Goal: Task Accomplishment & Management: Manage account settings

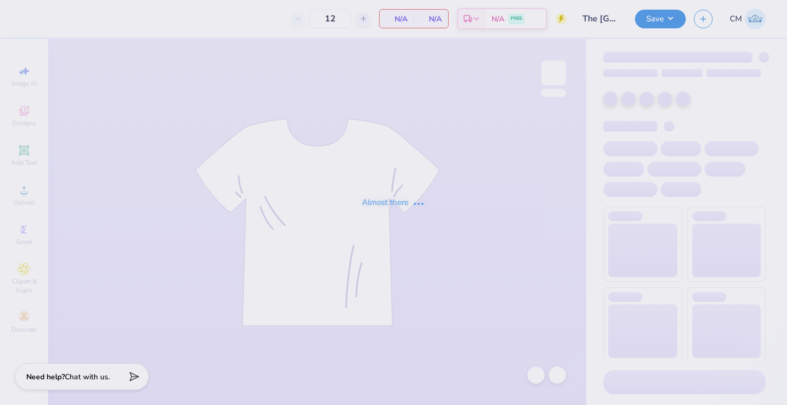
type input "24"
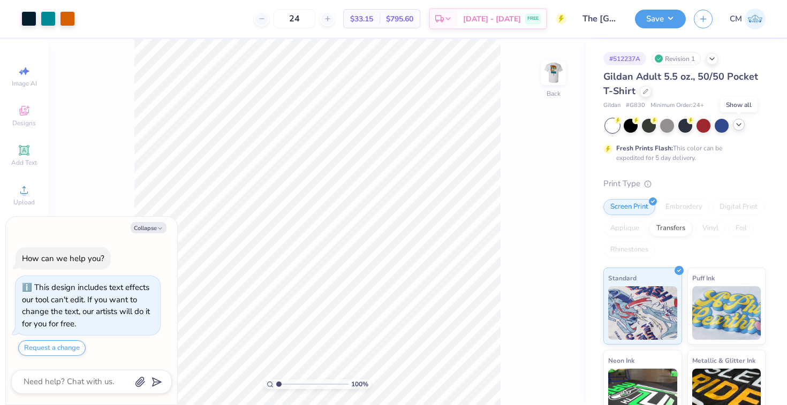
click at [741, 120] on icon at bounding box center [738, 124] width 9 height 9
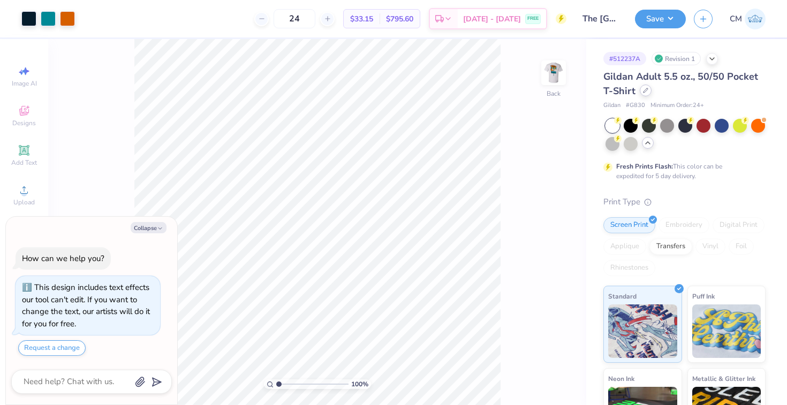
click at [646, 92] on icon at bounding box center [645, 90] width 5 height 5
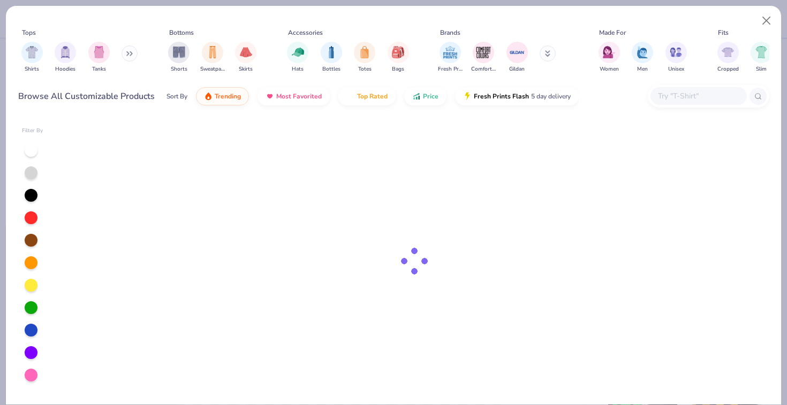
type textarea "x"
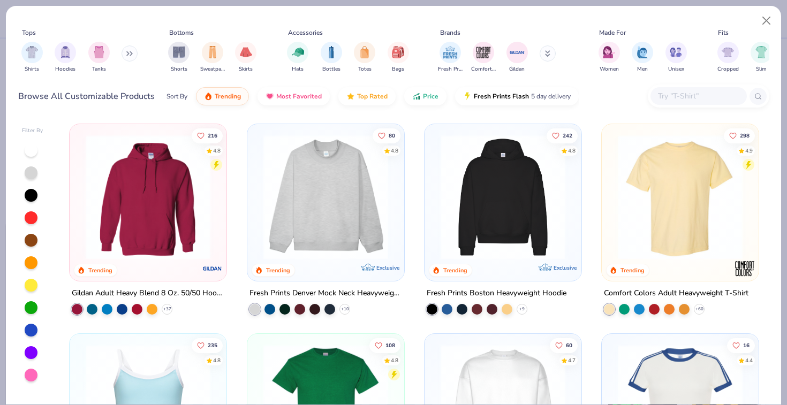
click at [697, 93] on input "text" at bounding box center [698, 96] width 82 height 12
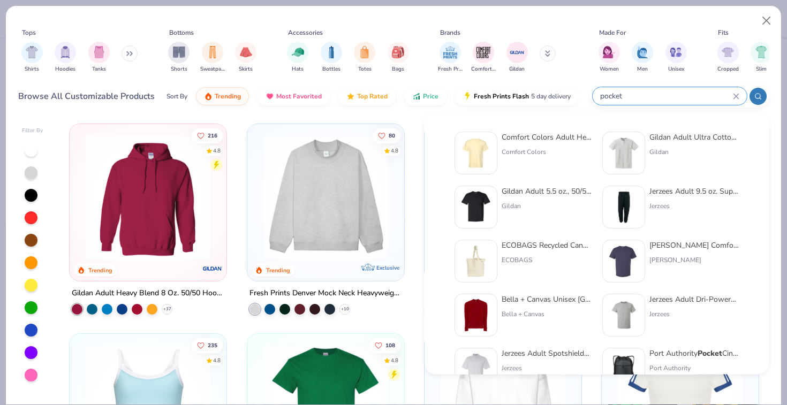
type input "pocket"
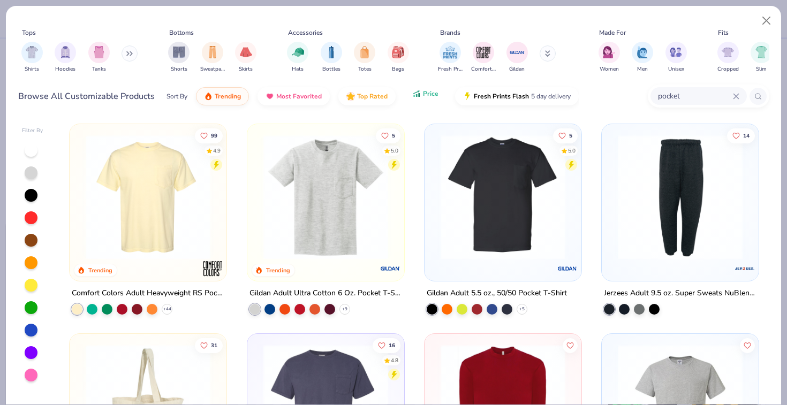
click at [427, 98] on button "Price" at bounding box center [425, 94] width 42 height 18
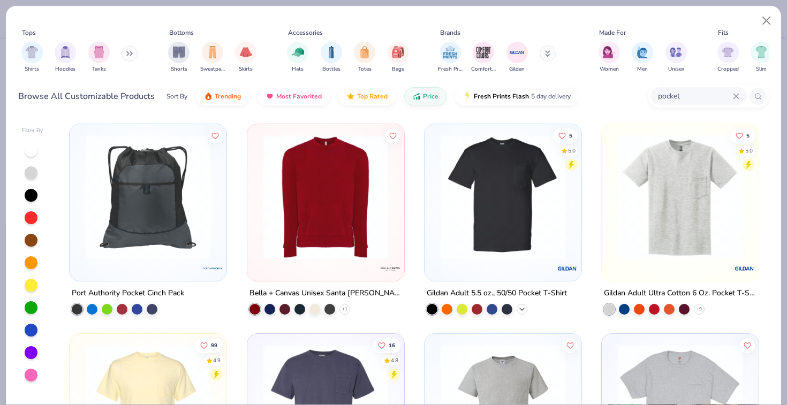
click at [522, 308] on polyline at bounding box center [522, 309] width 4 height 2
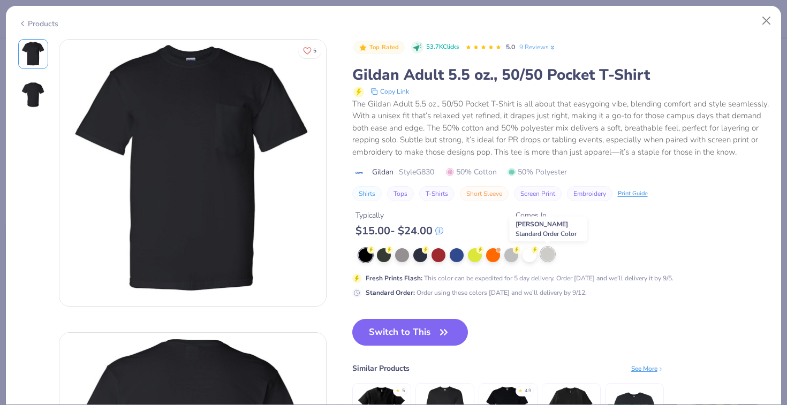
click at [550, 254] on div at bounding box center [548, 254] width 14 height 14
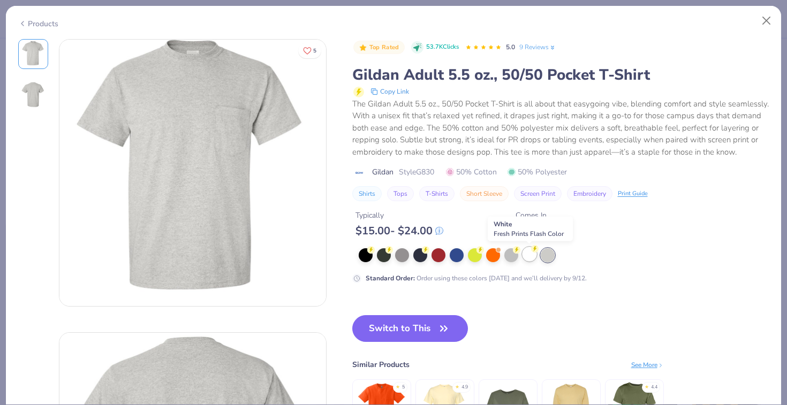
click at [529, 253] on div at bounding box center [529, 254] width 14 height 14
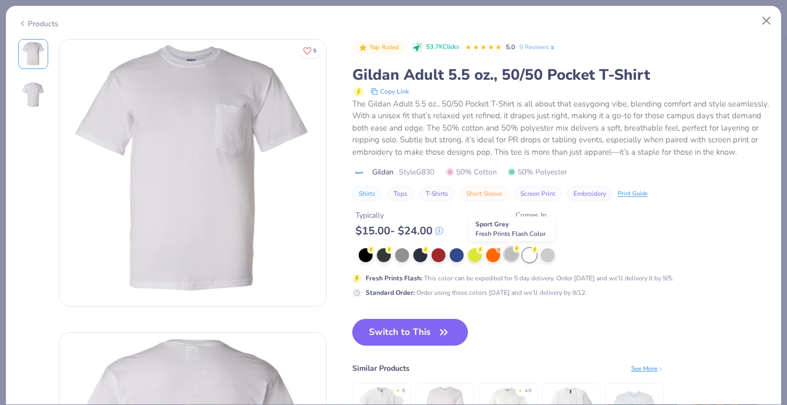
click at [508, 252] on div at bounding box center [511, 254] width 14 height 14
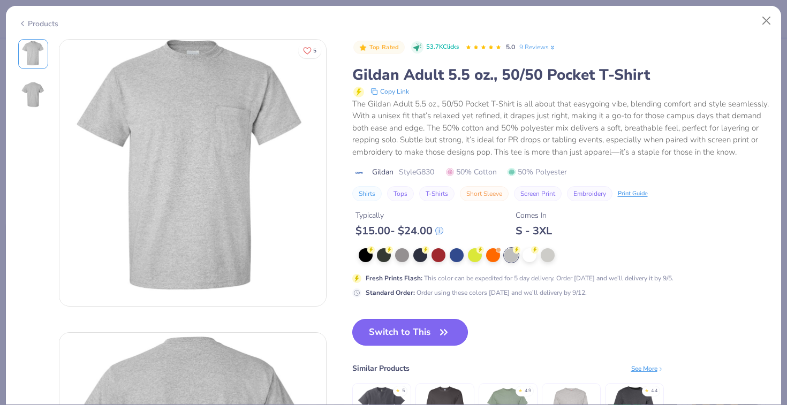
click at [401, 333] on button "Switch to This" at bounding box center [410, 332] width 116 height 27
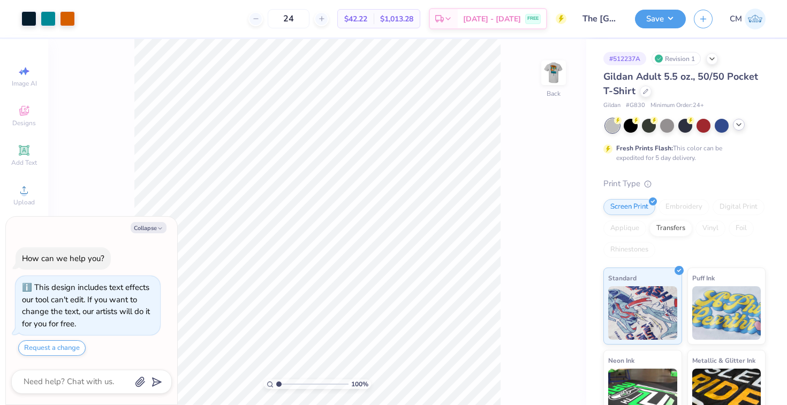
type textarea "x"
click at [644, 93] on icon at bounding box center [645, 90] width 5 height 5
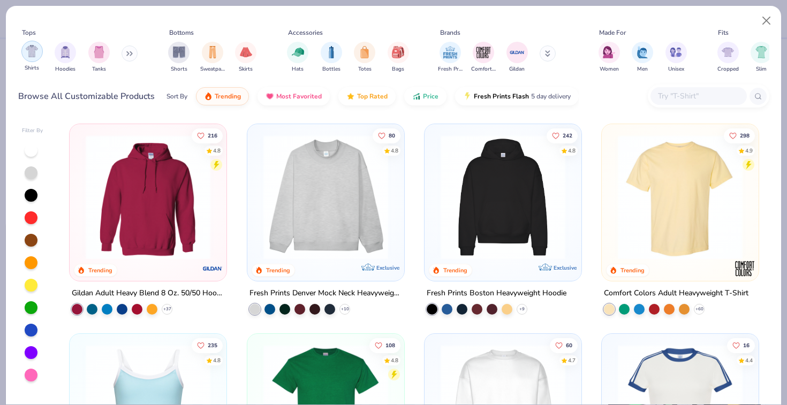
click at [32, 49] on img "filter for Shirts" at bounding box center [32, 51] width 12 height 12
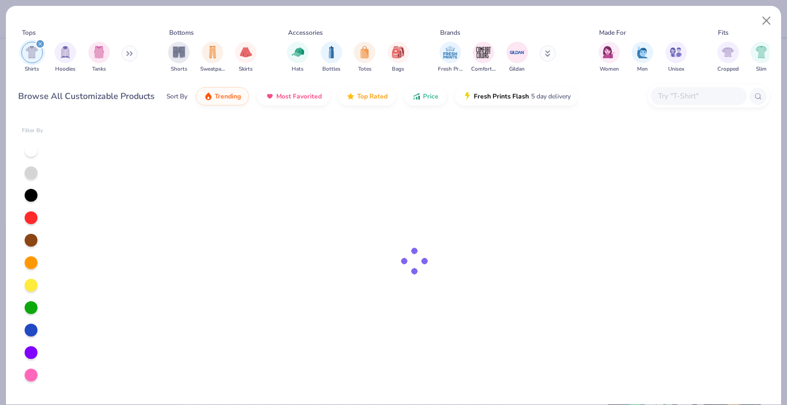
type textarea "x"
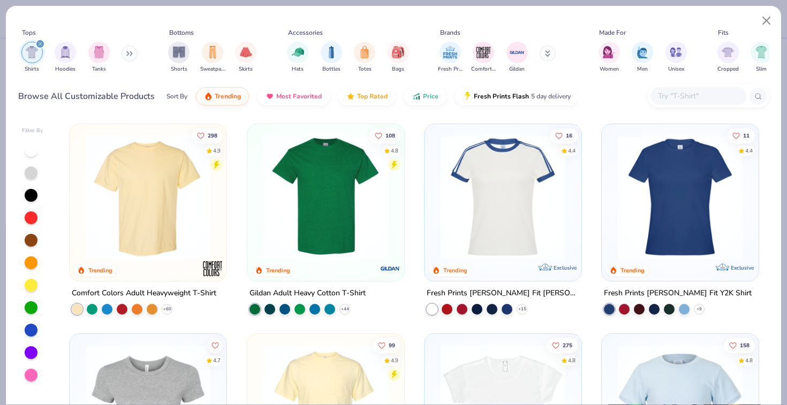
click at [662, 93] on input "text" at bounding box center [698, 96] width 82 height 12
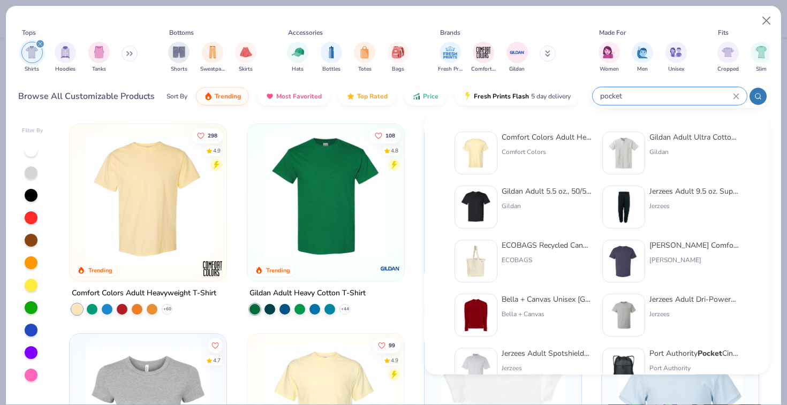
type input "pocket"
click at [540, 187] on div "Gildan Adult 5.5 oz., 50/50 Pocket T-Shirt" at bounding box center [547, 191] width 90 height 11
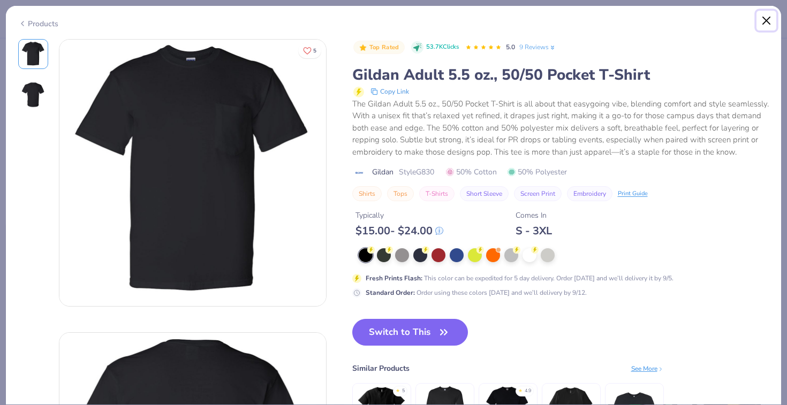
click at [773, 22] on button "Close" at bounding box center [766, 21] width 20 height 20
type textarea "x"
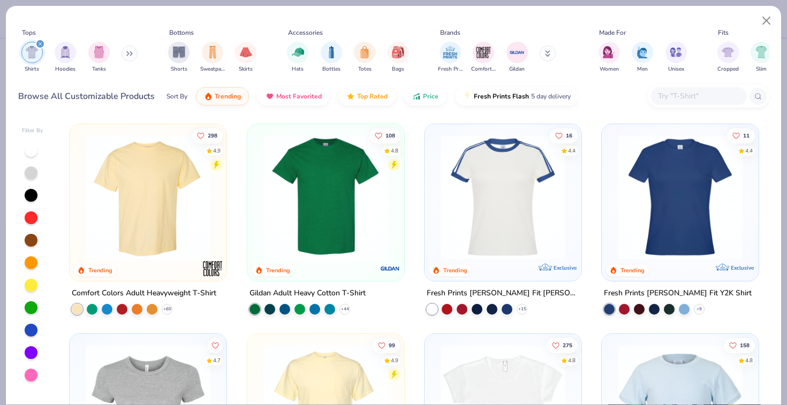
click at [665, 97] on input "text" at bounding box center [698, 96] width 82 height 12
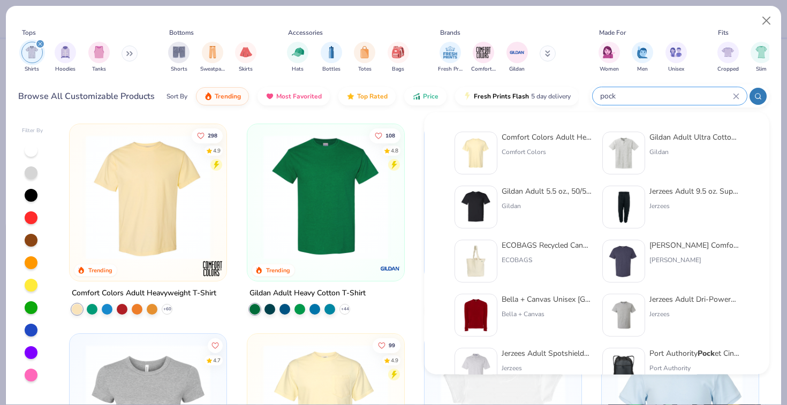
type input "pock"
click at [516, 140] on div "Comfort Colors Adult Heavyweight RS Pock et T-Shirt" at bounding box center [547, 137] width 90 height 11
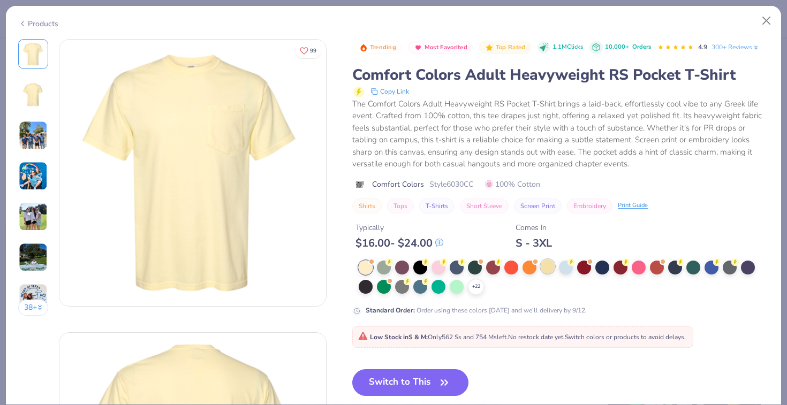
click at [548, 265] on div at bounding box center [548, 267] width 14 height 14
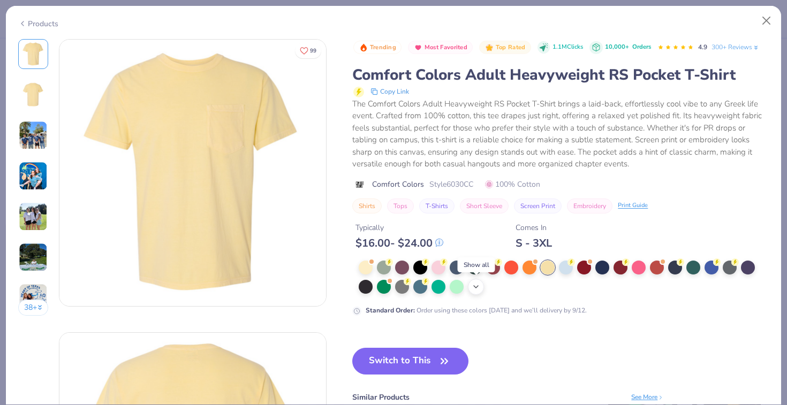
click at [476, 282] on div "+ 22" at bounding box center [476, 287] width 16 height 16
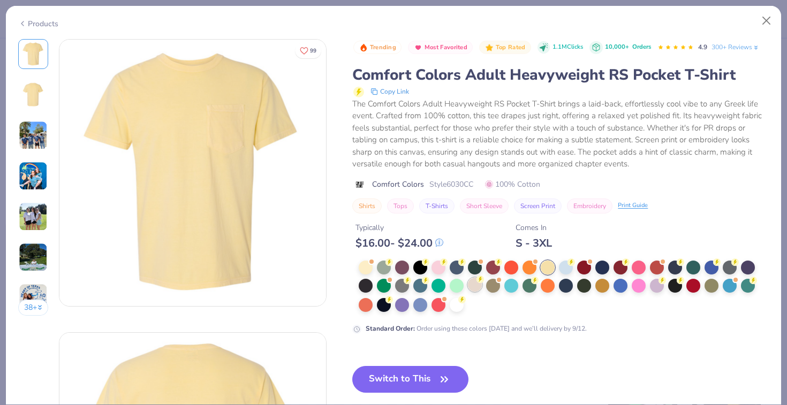
click at [477, 285] on div at bounding box center [475, 285] width 14 height 14
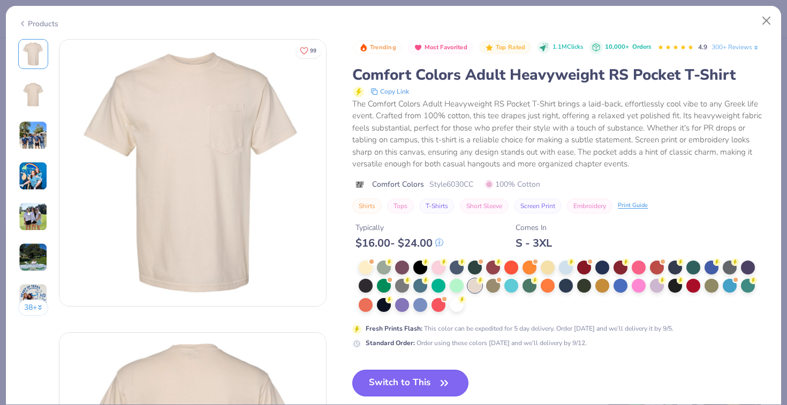
click at [375, 378] on button "Switch to This" at bounding box center [410, 383] width 116 height 27
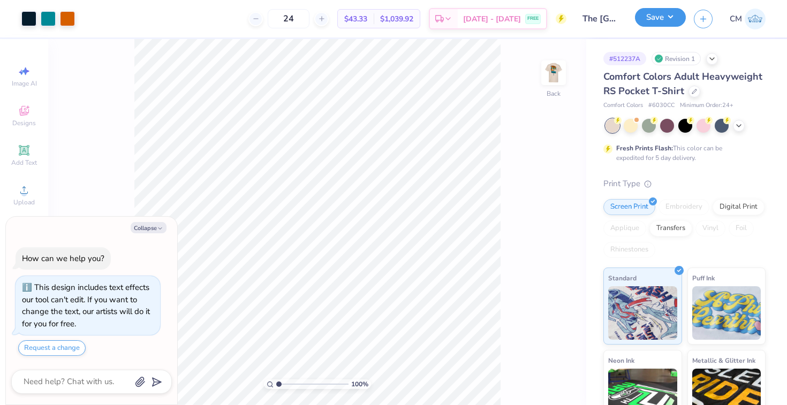
click at [666, 19] on button "Save" at bounding box center [660, 17] width 51 height 19
click at [693, 95] on div at bounding box center [694, 91] width 12 height 12
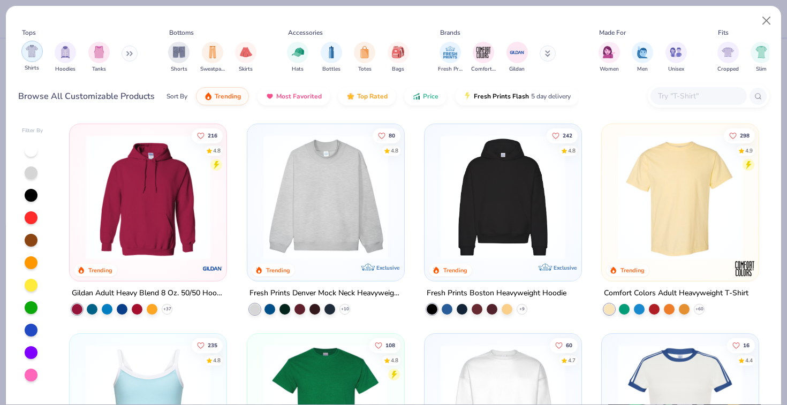
click at [30, 55] on img "filter for Shirts" at bounding box center [32, 51] width 12 height 12
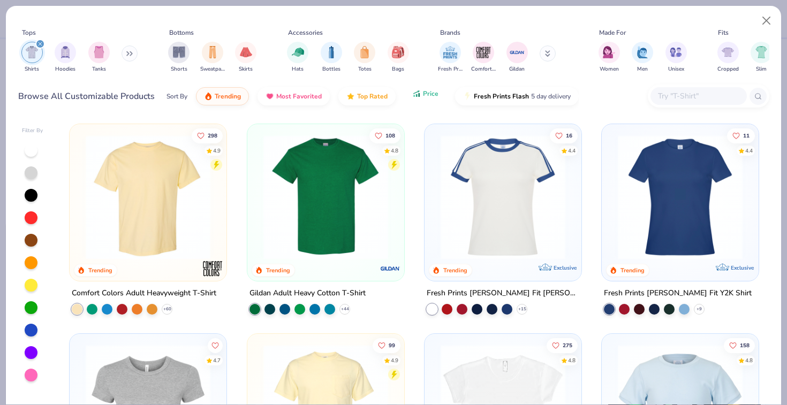
click at [420, 98] on button "Price" at bounding box center [425, 94] width 42 height 18
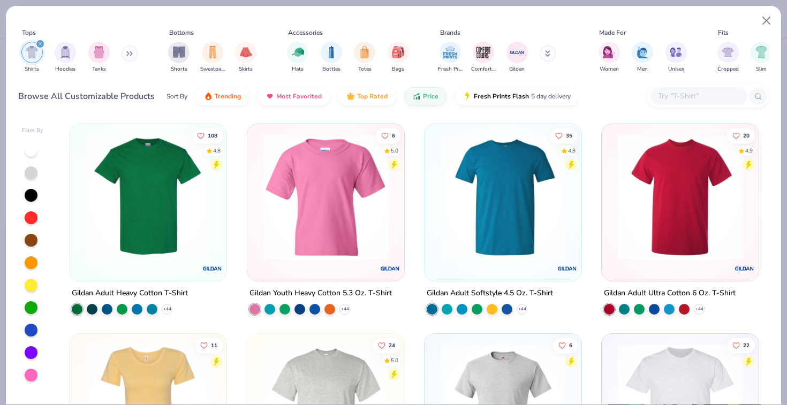
click at [168, 300] on div "Gildan Adult Heavy Cotton T-Shirt + 44" at bounding box center [148, 301] width 158 height 28
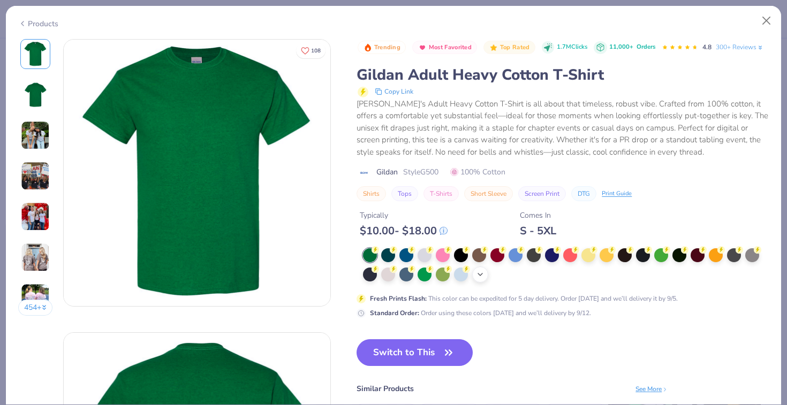
click icon
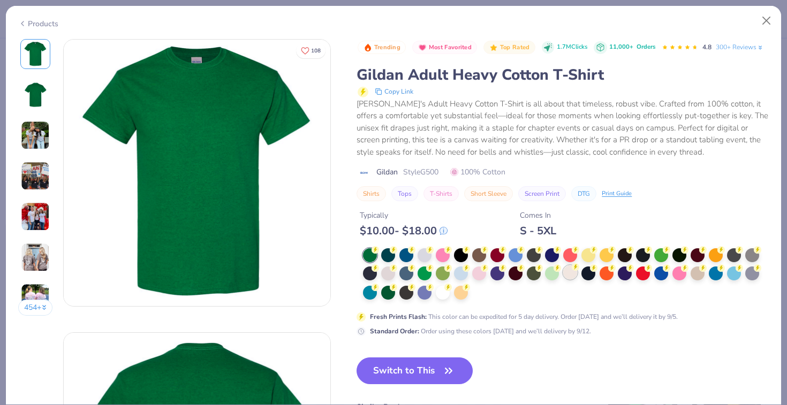
click div
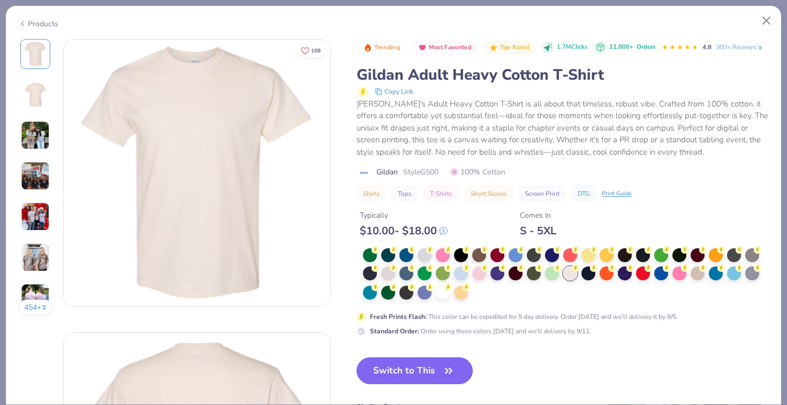
click button "Switch to This"
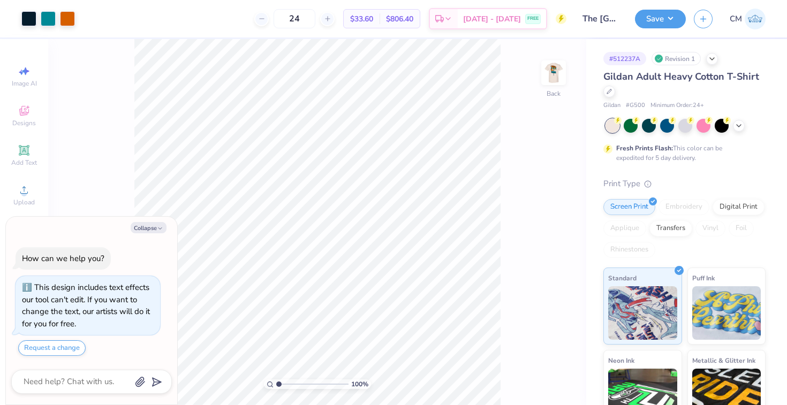
type textarea "x"
type input "1.18"
type textarea "x"
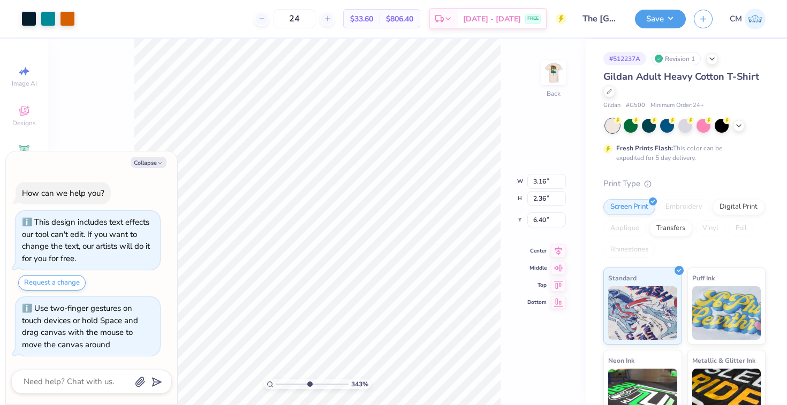
drag, startPoint x: 277, startPoint y: 384, endPoint x: 310, endPoint y: 384, distance: 33.2
type input "5.27"
click input "range"
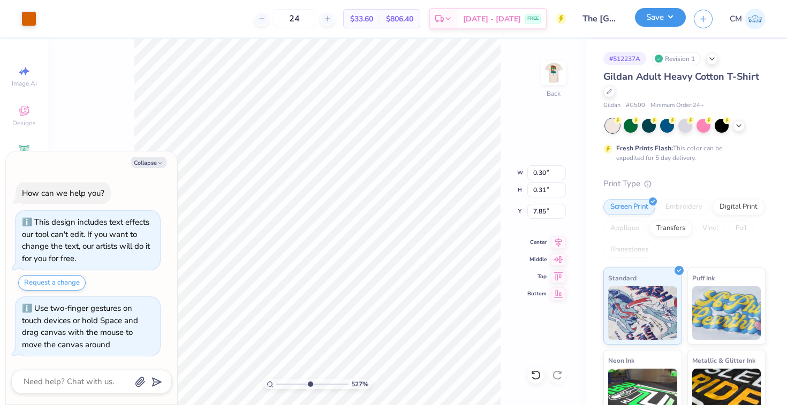
click button "Save"
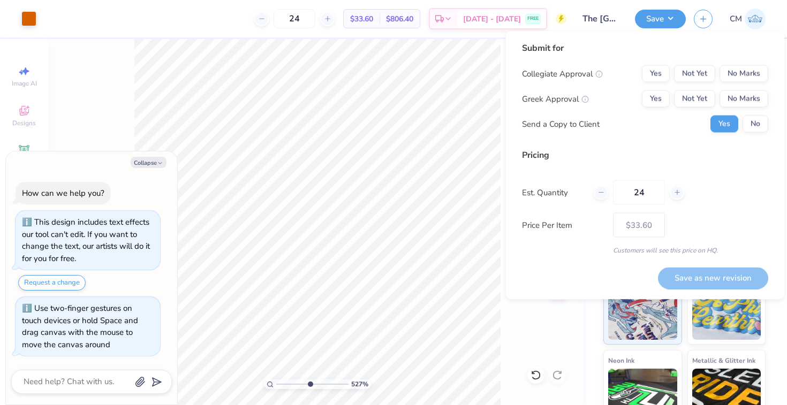
type textarea "x"
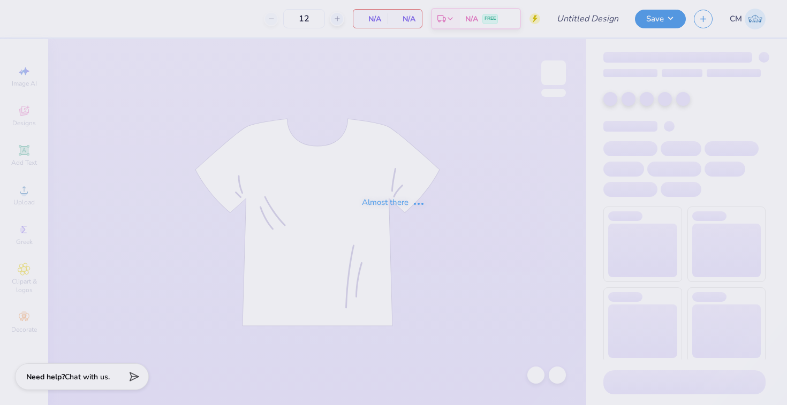
type input "The [GEOGRAPHIC_DATA][US_STATE] : [PERSON_NAME]"
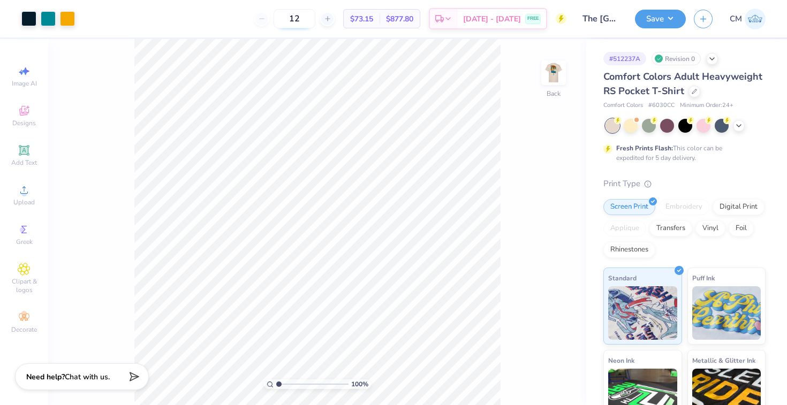
click at [315, 19] on input "12" at bounding box center [295, 18] width 42 height 19
type input "1"
type input "24"
click at [692, 94] on div at bounding box center [694, 91] width 12 height 12
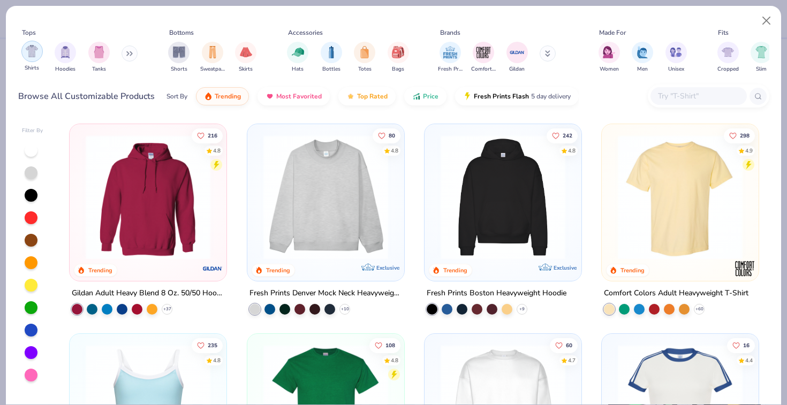
click at [30, 54] on img "filter for Shirts" at bounding box center [32, 51] width 12 height 12
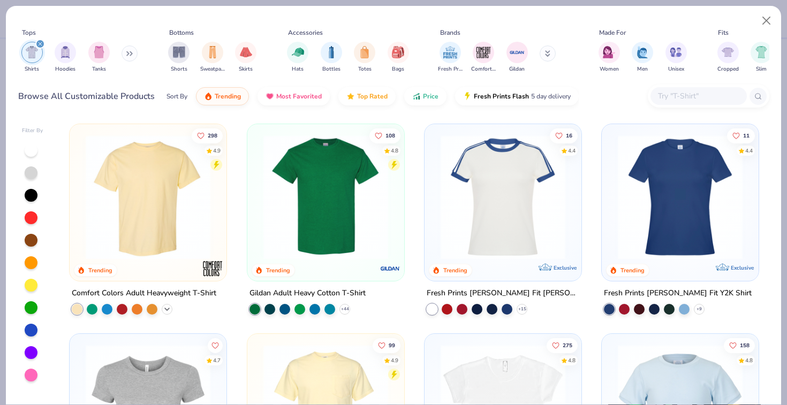
click at [167, 304] on div "+ 60" at bounding box center [167, 309] width 11 height 11
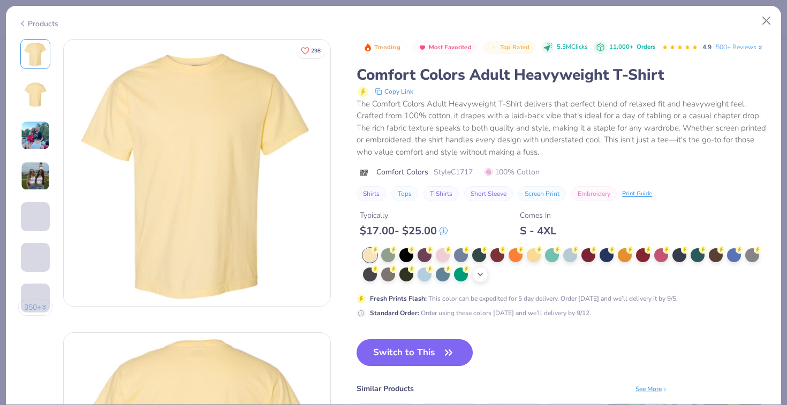
click at [484, 270] on icon at bounding box center [480, 274] width 9 height 9
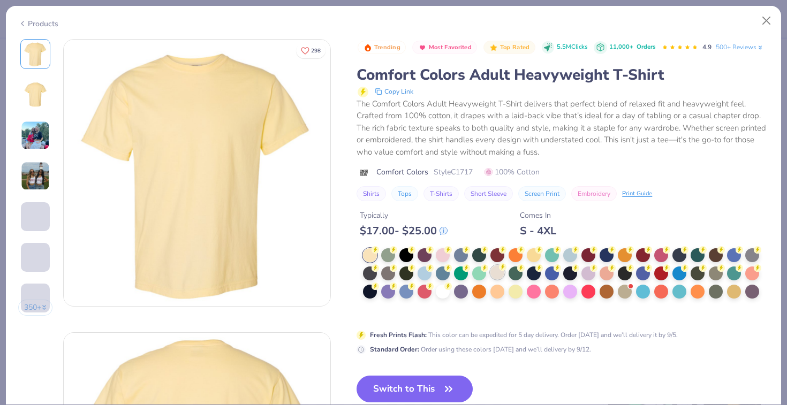
click at [498, 271] on div at bounding box center [497, 272] width 14 height 14
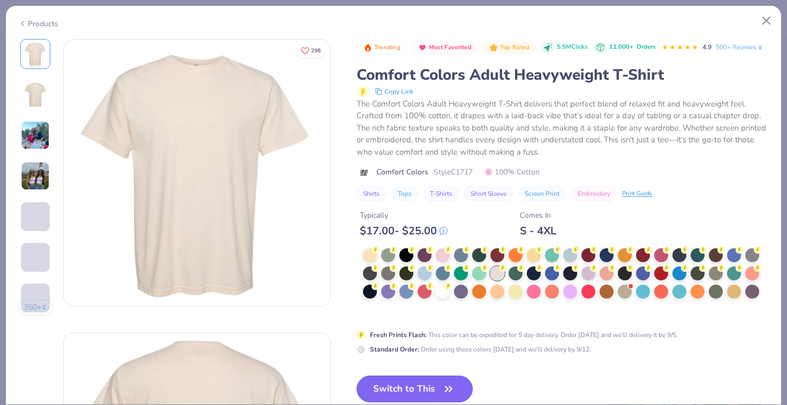
click at [407, 390] on button "Switch to This" at bounding box center [414, 389] width 116 height 27
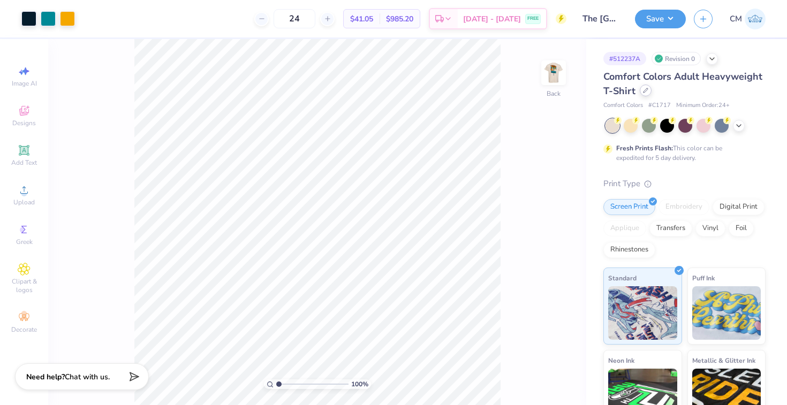
click at [641, 93] on div at bounding box center [646, 91] width 12 height 12
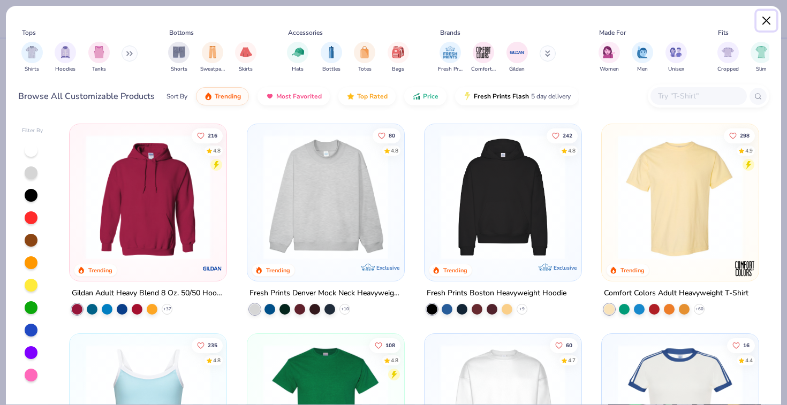
click at [764, 22] on button "Close" at bounding box center [766, 21] width 20 height 20
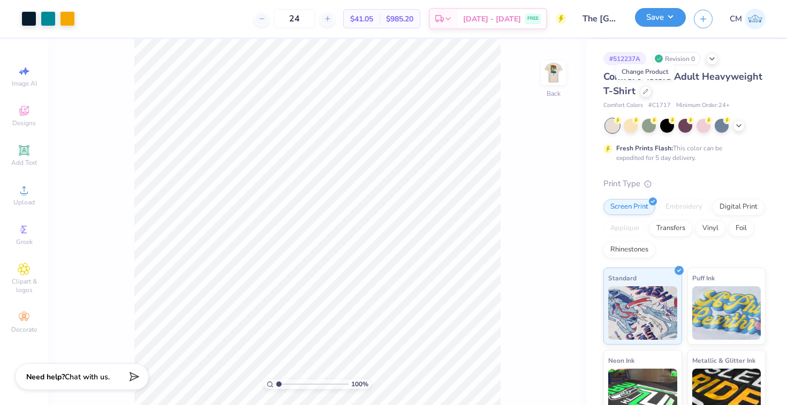
click at [660, 13] on button "Save" at bounding box center [660, 17] width 51 height 19
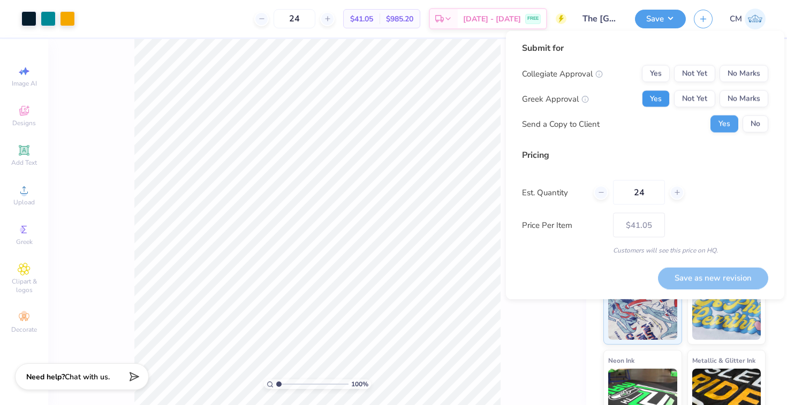
click at [652, 102] on button "Yes" at bounding box center [656, 98] width 28 height 17
click at [737, 85] on div "Collegiate Approval Yes Not Yet No Marks Greek Approval Yes Not Yet No Marks Se…" at bounding box center [645, 98] width 246 height 67
click at [737, 82] on button "No Marks" at bounding box center [743, 73] width 49 height 17
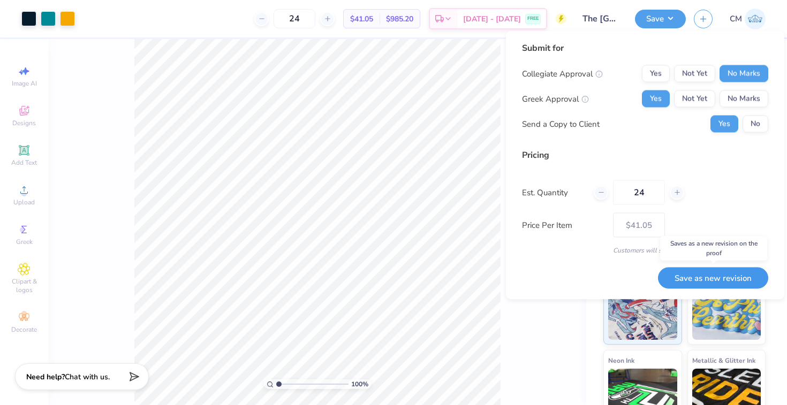
click at [703, 271] on button "Save as new revision" at bounding box center [713, 278] width 110 height 22
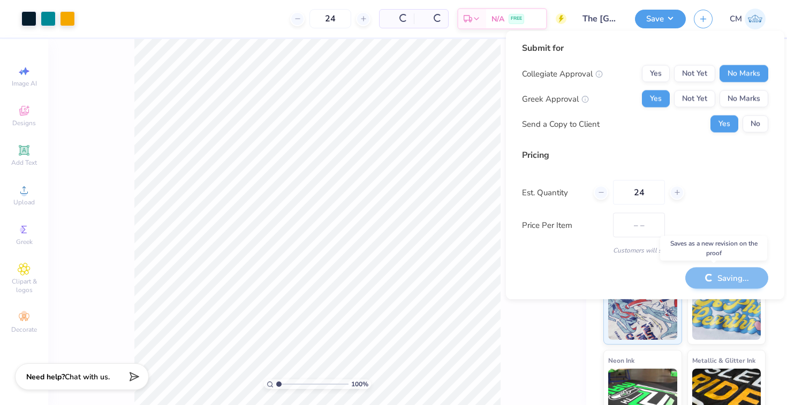
type input "$41.05"
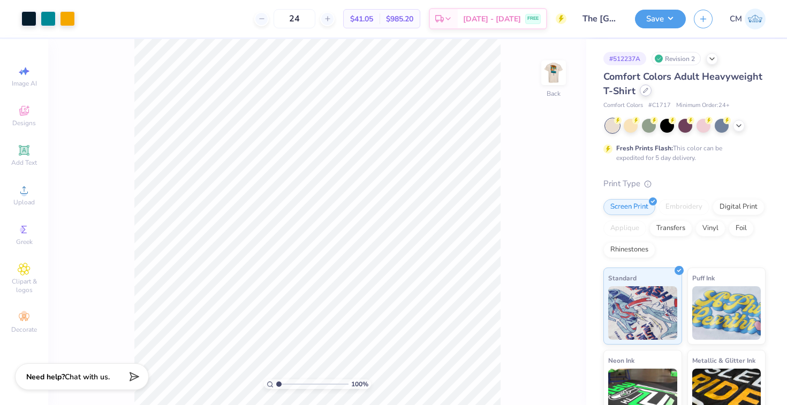
click at [644, 94] on div at bounding box center [646, 91] width 12 height 12
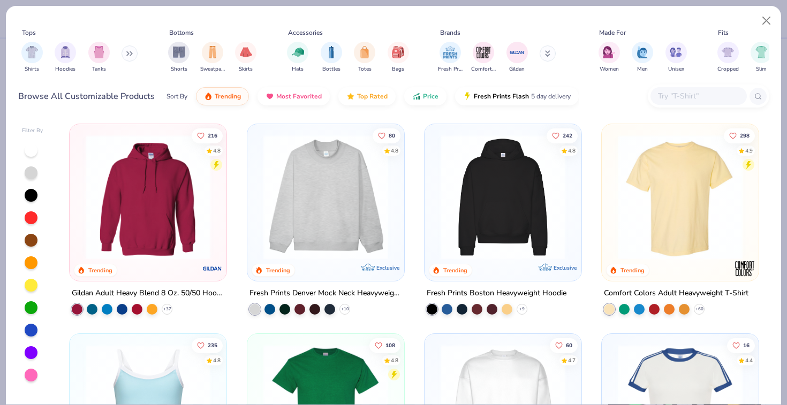
click at [19, 50] on div "Shirts Hoodies Tanks" at bounding box center [79, 57] width 123 height 40
click at [26, 50] on img "filter for Shirts" at bounding box center [32, 51] width 12 height 12
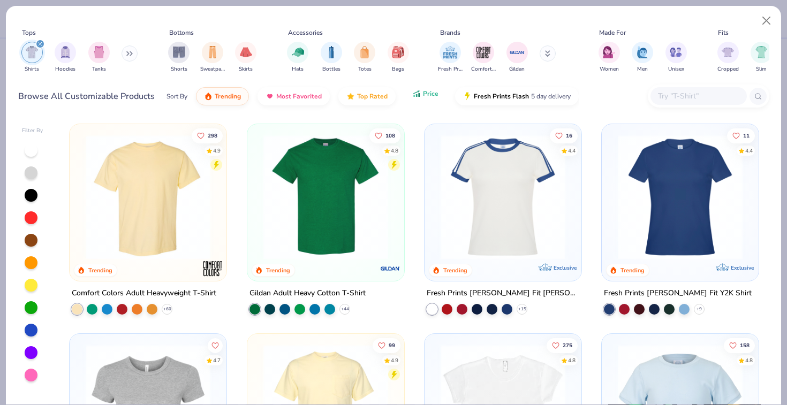
click at [428, 95] on span "Price" at bounding box center [431, 93] width 16 height 9
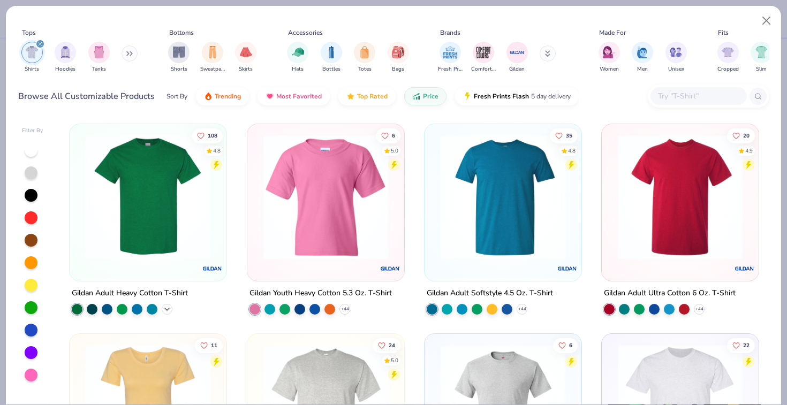
click at [167, 309] on polyline at bounding box center [167, 309] width 4 height 2
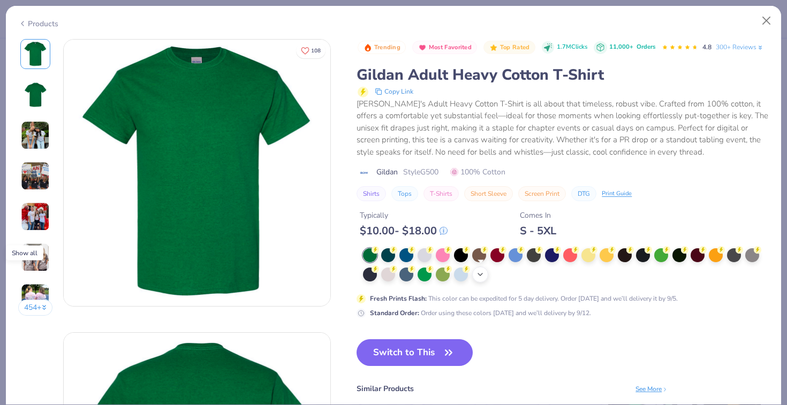
click at [487, 275] on div "+ 22" at bounding box center [480, 275] width 16 height 16
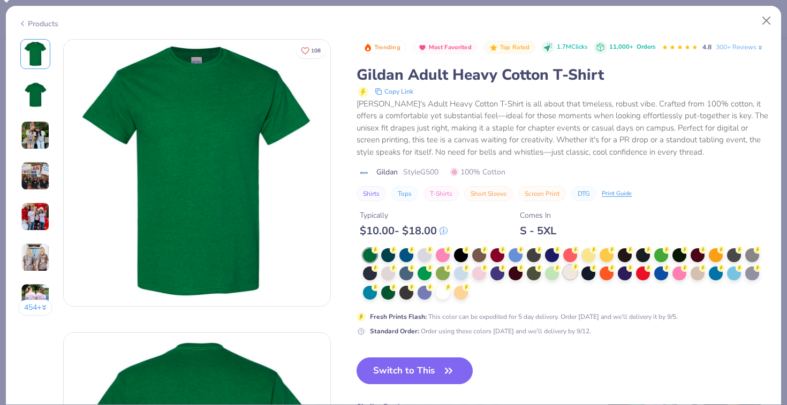
click at [566, 274] on div at bounding box center [570, 272] width 14 height 14
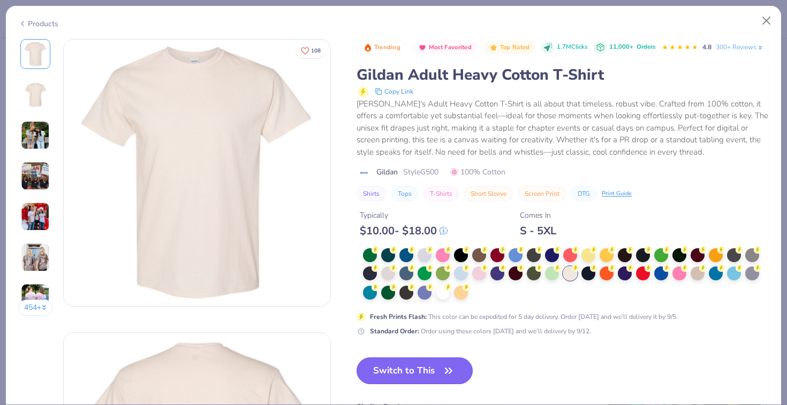
click at [423, 371] on button "Switch to This" at bounding box center [414, 371] width 116 height 27
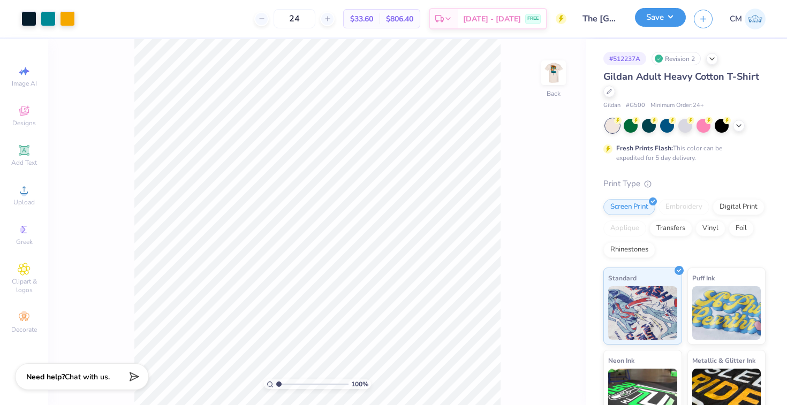
click at [658, 22] on button "Save" at bounding box center [660, 17] width 51 height 19
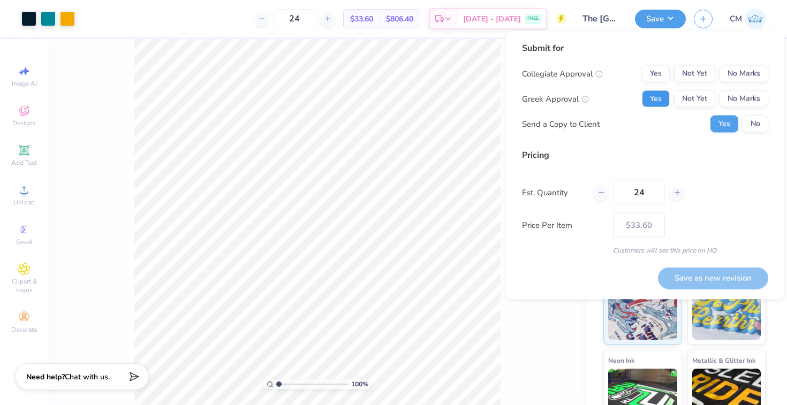
click at [650, 94] on button "Yes" at bounding box center [656, 98] width 28 height 17
click at [740, 74] on button "No Marks" at bounding box center [743, 73] width 49 height 17
click at [705, 278] on button "Save as new revision" at bounding box center [713, 278] width 110 height 22
type input "$33.60"
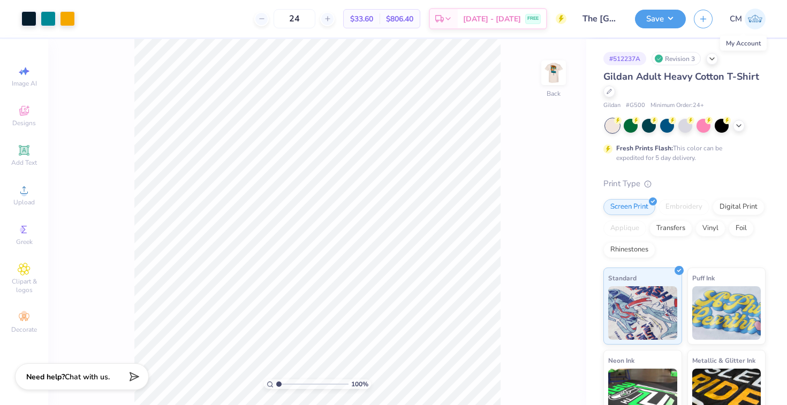
click at [754, 20] on img at bounding box center [755, 19] width 21 height 21
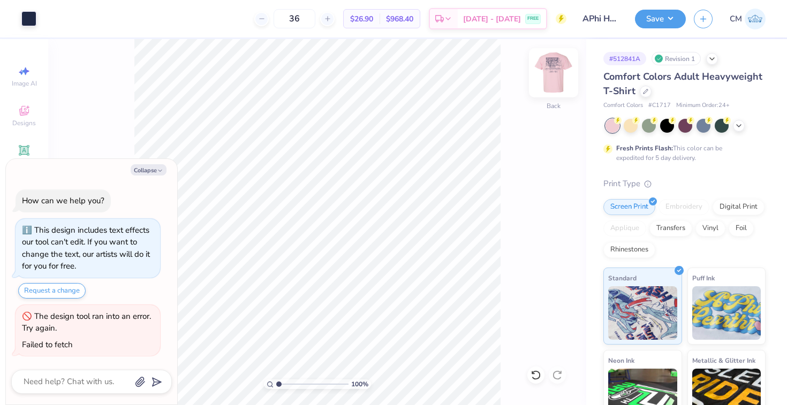
click at [551, 67] on img at bounding box center [553, 72] width 43 height 43
type textarea "x"
type input "12.34"
type textarea "x"
type input "12.60"
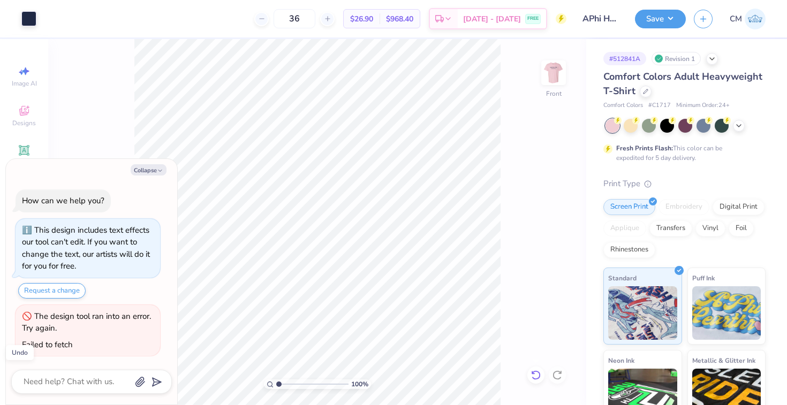
click at [536, 375] on icon at bounding box center [535, 375] width 11 height 11
type textarea "x"
type input "12.09"
click at [535, 369] on div at bounding box center [535, 375] width 17 height 17
click at [535, 370] on icon at bounding box center [535, 375] width 11 height 11
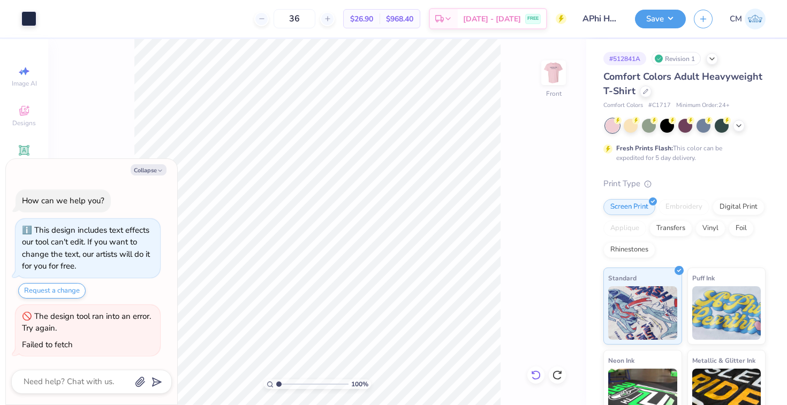
click at [538, 378] on icon at bounding box center [535, 375] width 9 height 10
click at [556, 71] on img at bounding box center [553, 72] width 43 height 43
click at [657, 24] on button "Save" at bounding box center [660, 17] width 51 height 19
type textarea "x"
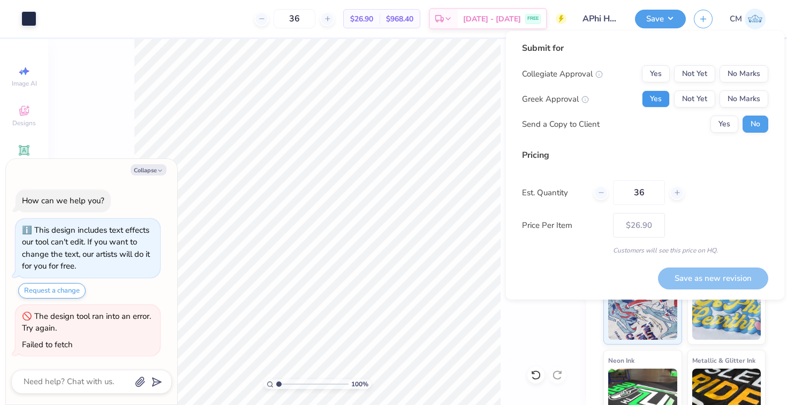
click at [657, 100] on button "Yes" at bounding box center [656, 98] width 28 height 17
click at [737, 73] on button "No Marks" at bounding box center [743, 73] width 49 height 17
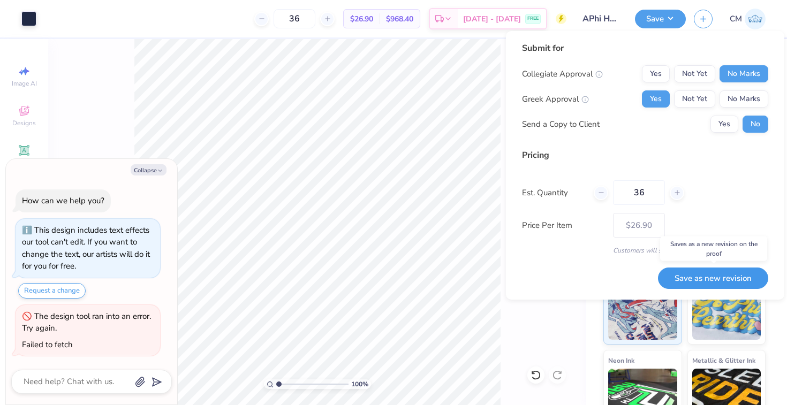
click at [682, 283] on button "Save as new revision" at bounding box center [713, 279] width 110 height 22
type input "$26.90"
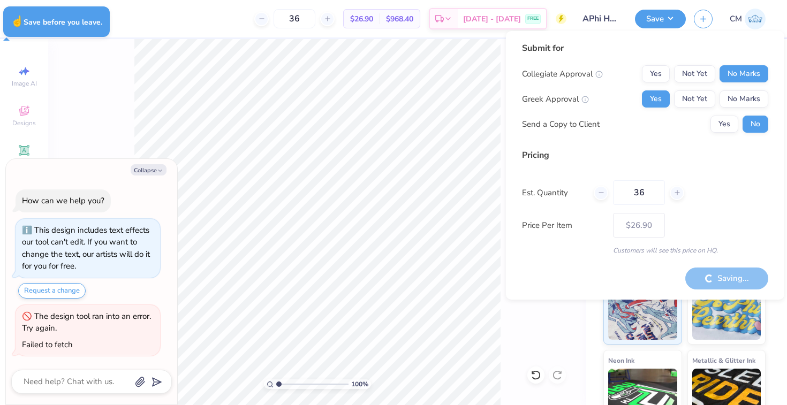
type textarea "x"
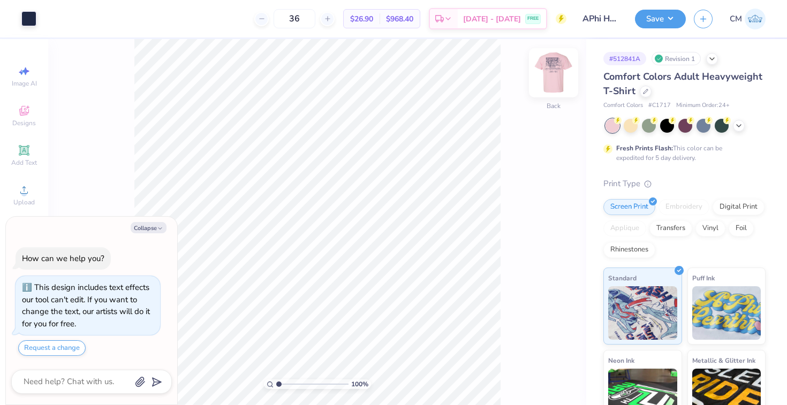
click at [548, 76] on img at bounding box center [553, 72] width 43 height 43
type textarea "x"
type input "1.14"
type textarea "x"
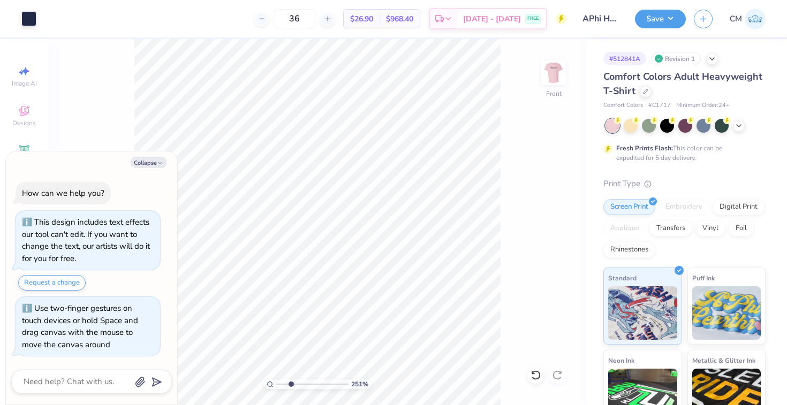
drag, startPoint x: 279, startPoint y: 386, endPoint x: 290, endPoint y: 386, distance: 10.7
type input "2.67"
click at [290, 386] on input "range" at bounding box center [312, 384] width 72 height 10
type textarea "x"
type input "1.89"
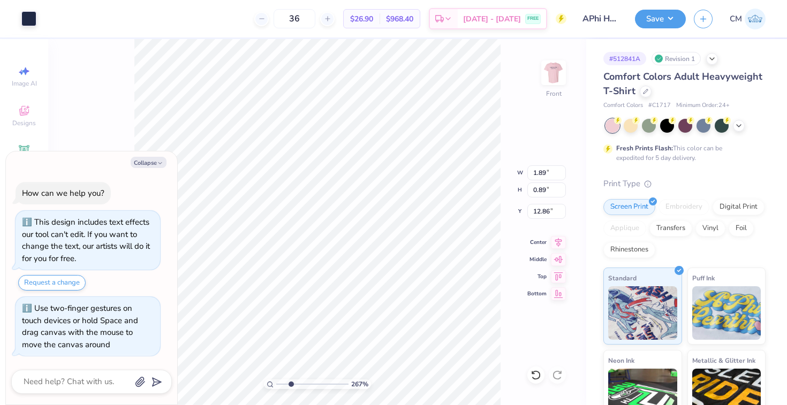
type input "0.89"
type input "12.86"
type textarea "x"
type input "1.44"
type input "0.60"
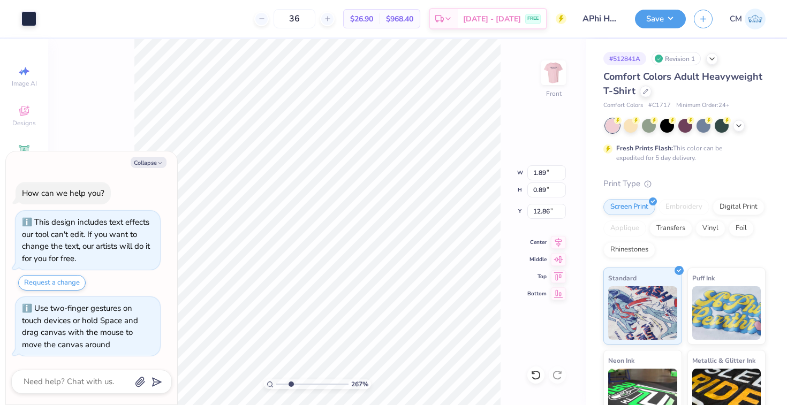
type input "12.85"
type textarea "x"
type input "12.86"
type textarea "x"
type input "1.64"
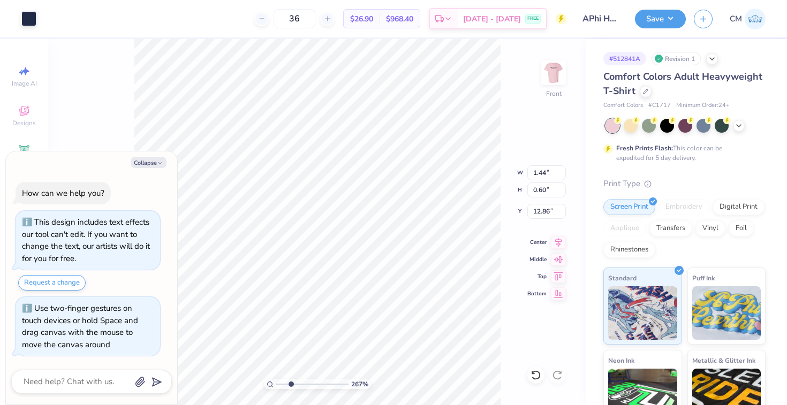
type input "1.08"
type input "12.62"
type textarea "x"
type input "12.33"
type textarea "x"
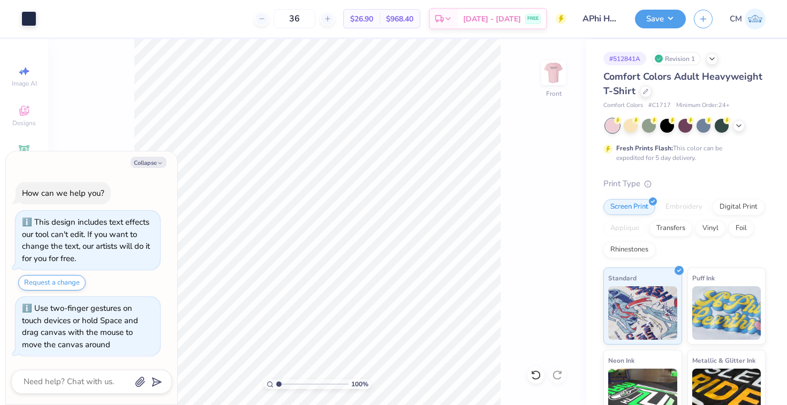
drag, startPoint x: 291, startPoint y: 385, endPoint x: 273, endPoint y: 385, distance: 17.7
type input "1"
click at [276, 385] on input "range" at bounding box center [312, 384] width 72 height 10
click at [554, 74] on img at bounding box center [553, 72] width 43 height 43
click at [651, 14] on button "Save" at bounding box center [660, 17] width 51 height 19
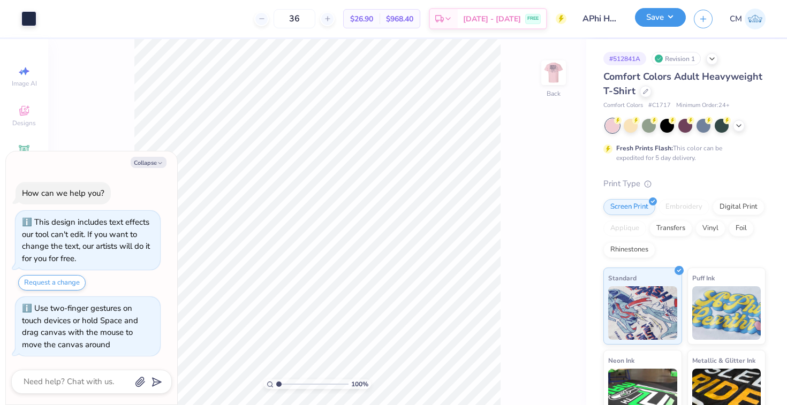
type textarea "x"
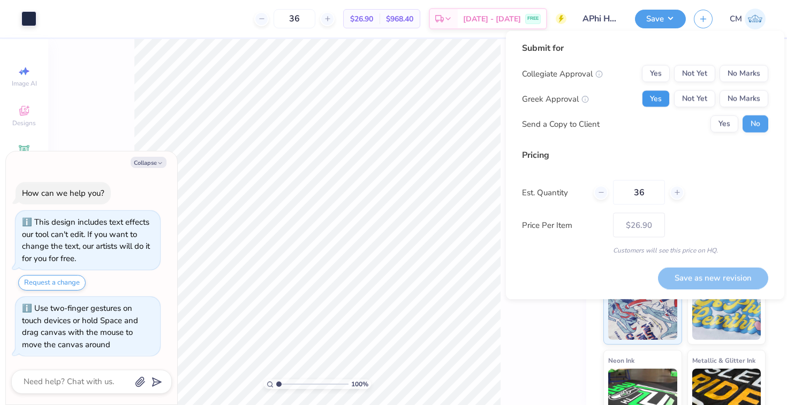
click at [658, 96] on button "Yes" at bounding box center [656, 98] width 28 height 17
click at [725, 75] on button "No Marks" at bounding box center [743, 73] width 49 height 17
click at [690, 274] on button "Save as new revision" at bounding box center [713, 278] width 110 height 22
type input "$26.90"
type textarea "x"
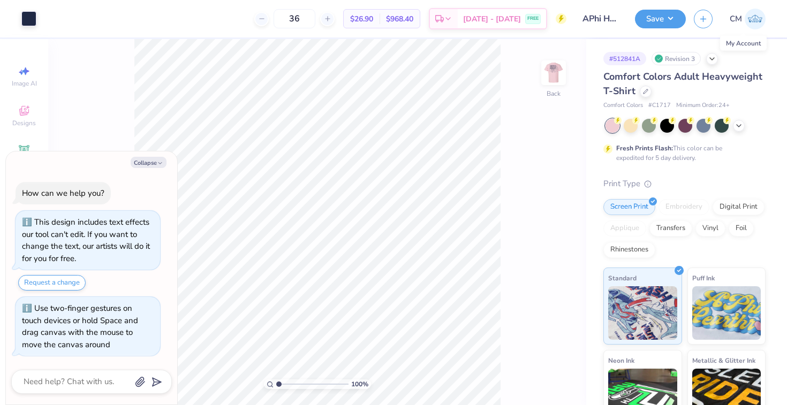
click at [750, 22] on img at bounding box center [755, 19] width 21 height 21
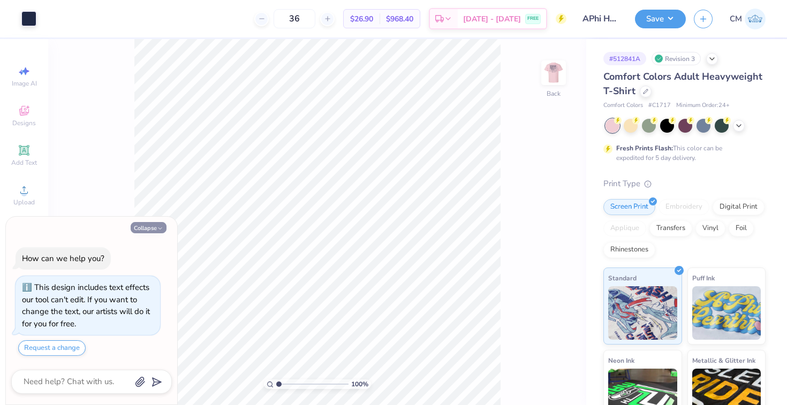
click at [157, 226] on icon "button" at bounding box center [160, 228] width 6 height 6
type textarea "x"
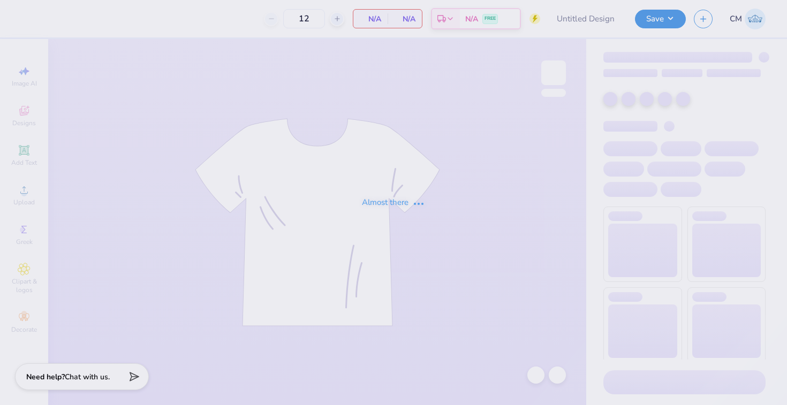
type input "APhi House shirts pink and green"
type input "36"
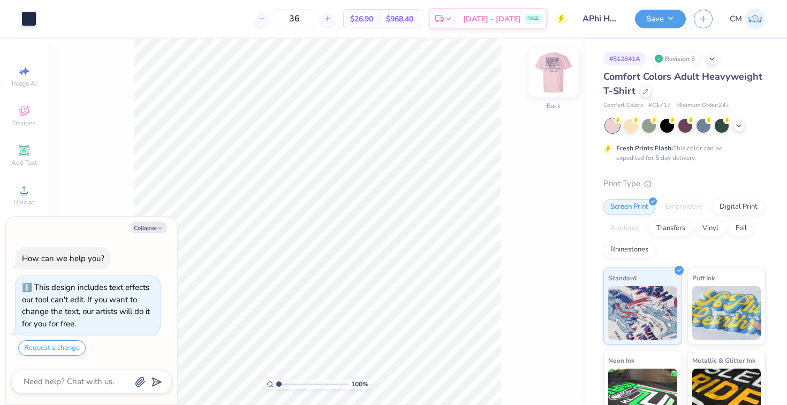
click at [565, 75] on img at bounding box center [553, 72] width 43 height 43
type textarea "x"
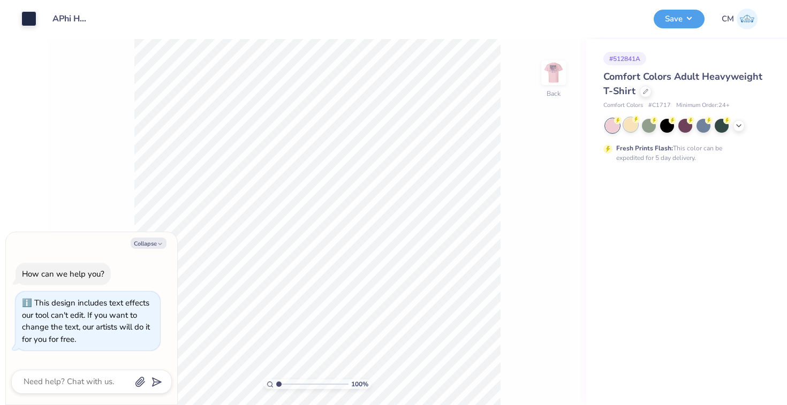
click at [633, 125] on div at bounding box center [631, 125] width 14 height 14
click at [687, 125] on div at bounding box center [685, 125] width 14 height 14
click at [734, 124] on icon at bounding box center [738, 124] width 9 height 9
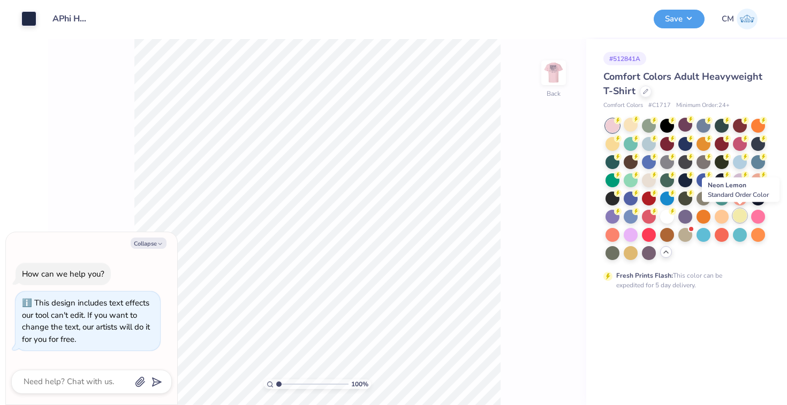
click at [745, 216] on div at bounding box center [740, 216] width 14 height 14
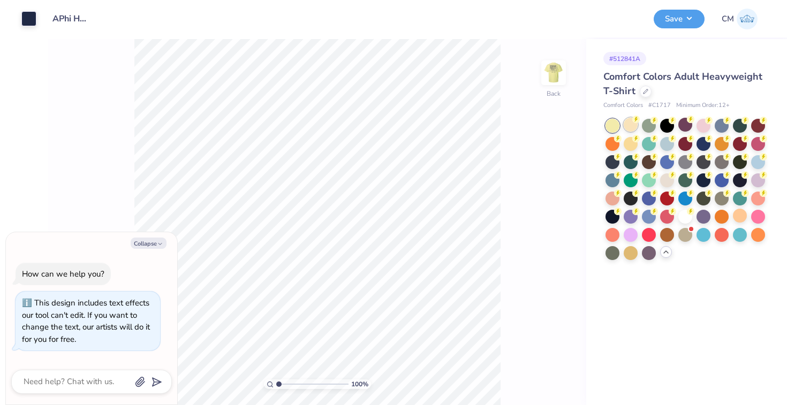
click at [625, 121] on div at bounding box center [631, 125] width 14 height 14
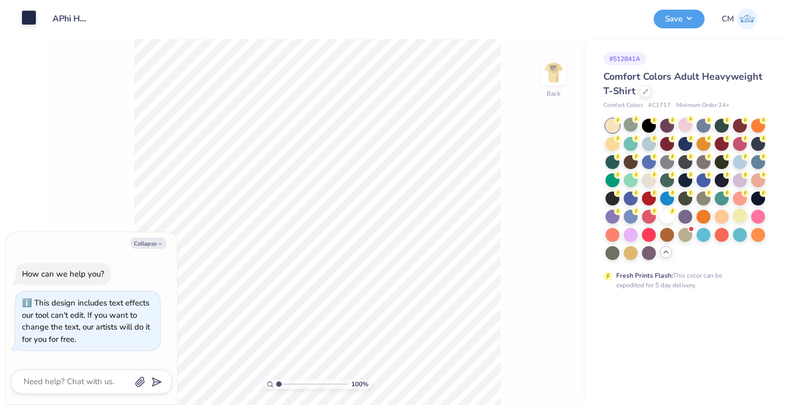
click at [24, 18] on div at bounding box center [28, 17] width 15 height 15
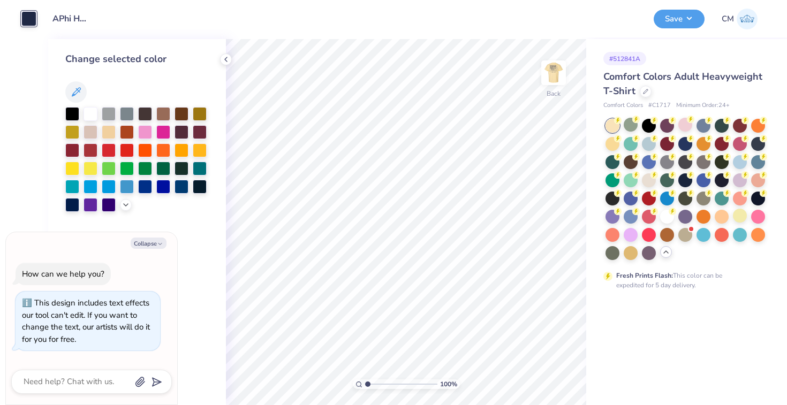
type textarea "x"
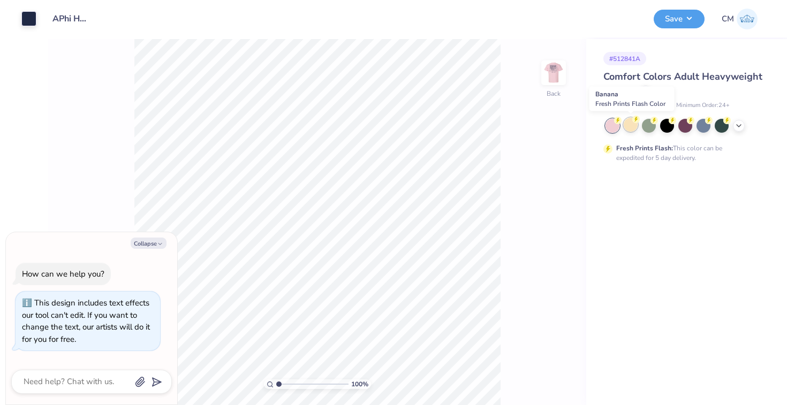
click at [637, 126] on div at bounding box center [631, 125] width 14 height 14
click at [738, 124] on polyline at bounding box center [738, 125] width 4 height 2
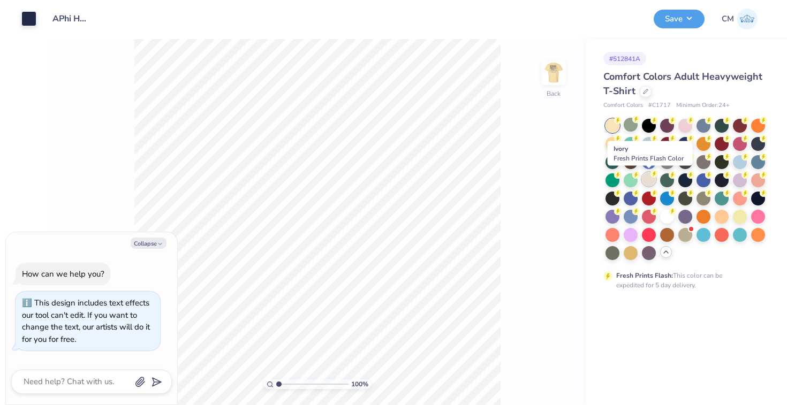
click at [646, 179] on div at bounding box center [649, 179] width 14 height 14
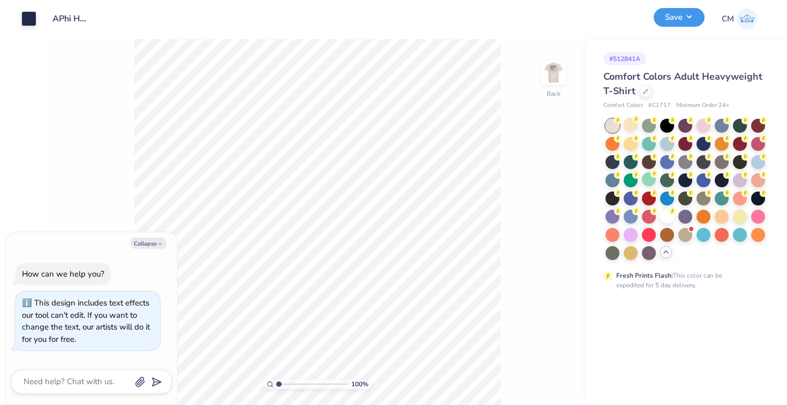
click at [667, 25] on button "Save" at bounding box center [679, 17] width 51 height 19
click at [27, 19] on div at bounding box center [28, 17] width 15 height 15
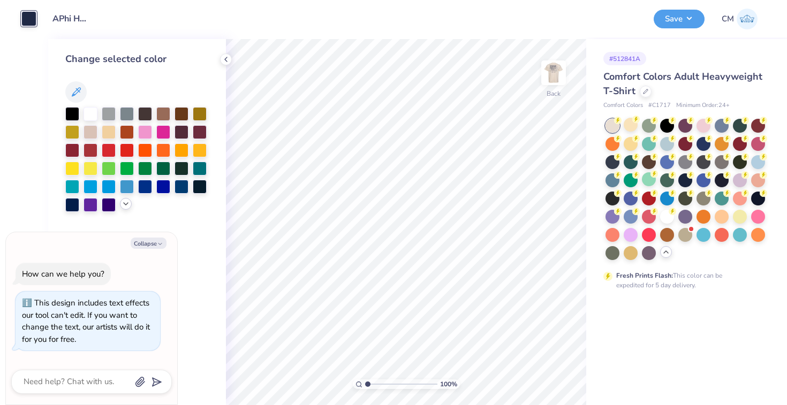
click at [124, 203] on icon at bounding box center [125, 204] width 9 height 9
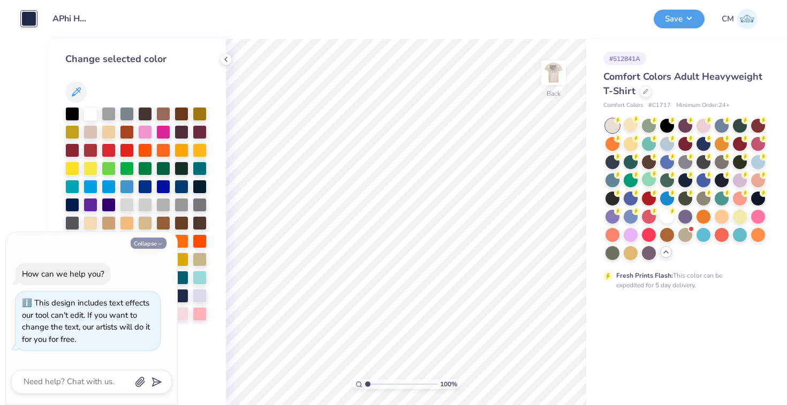
click at [143, 243] on button "Collapse" at bounding box center [149, 243] width 36 height 11
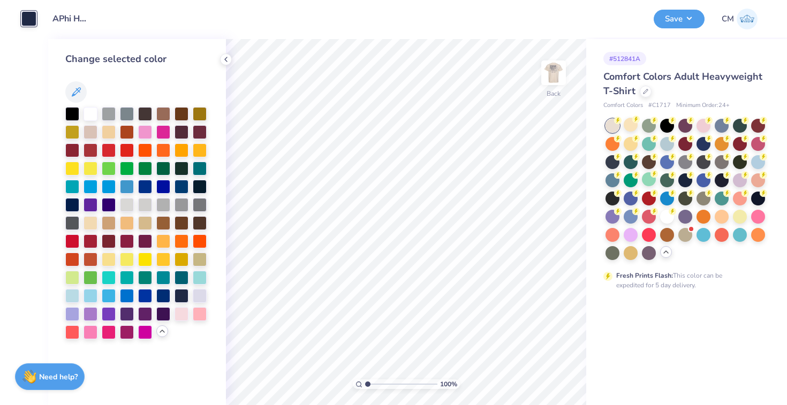
click at [162, 335] on icon at bounding box center [162, 331] width 9 height 9
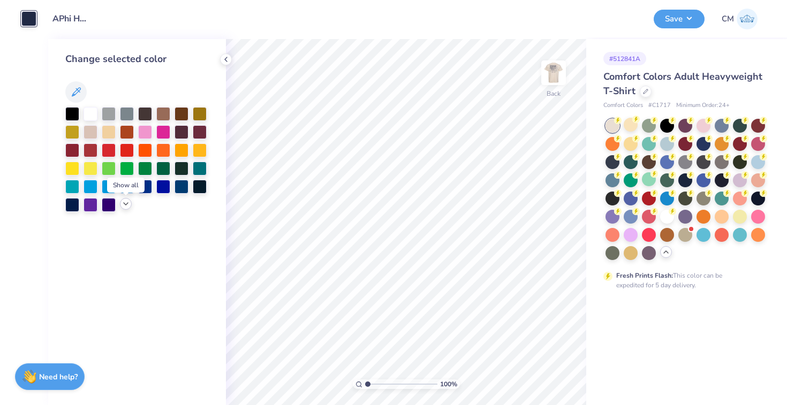
click at [125, 208] on div at bounding box center [126, 204] width 12 height 12
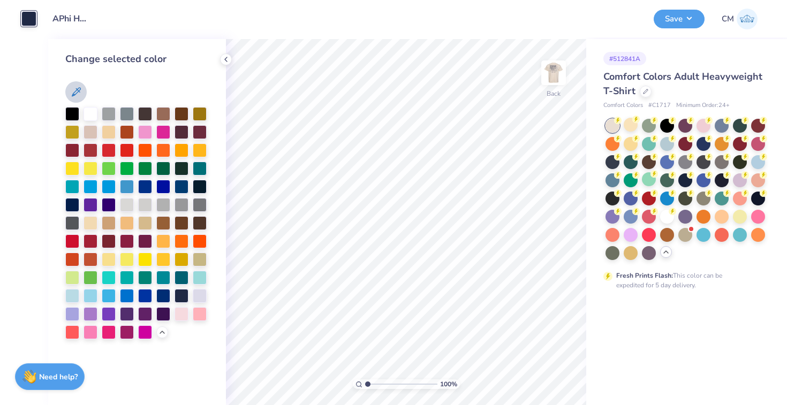
click at [71, 92] on icon at bounding box center [76, 92] width 13 height 13
click at [75, 88] on icon at bounding box center [76, 92] width 13 height 13
click at [75, 90] on icon at bounding box center [76, 92] width 13 height 13
click at [102, 94] on div at bounding box center [136, 91] width 143 height 21
click at [73, 274] on div at bounding box center [72, 277] width 14 height 14
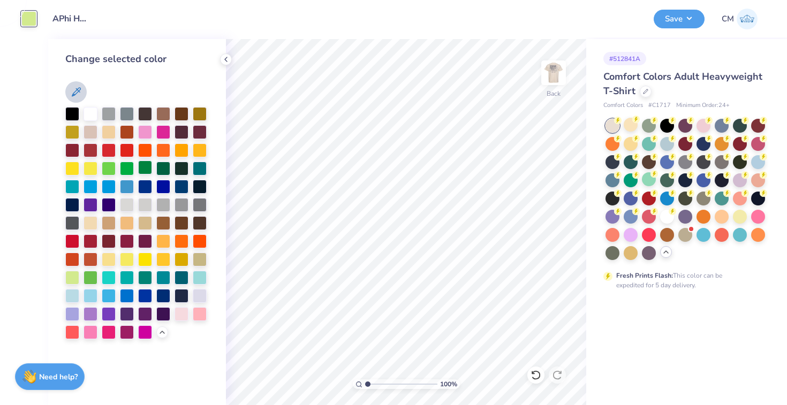
click at [146, 168] on div at bounding box center [145, 168] width 14 height 14
click at [132, 168] on div at bounding box center [127, 168] width 14 height 14
click at [107, 165] on div at bounding box center [109, 168] width 14 height 14
click at [78, 93] on icon at bounding box center [76, 92] width 13 height 13
click at [83, 93] on button at bounding box center [75, 91] width 21 height 21
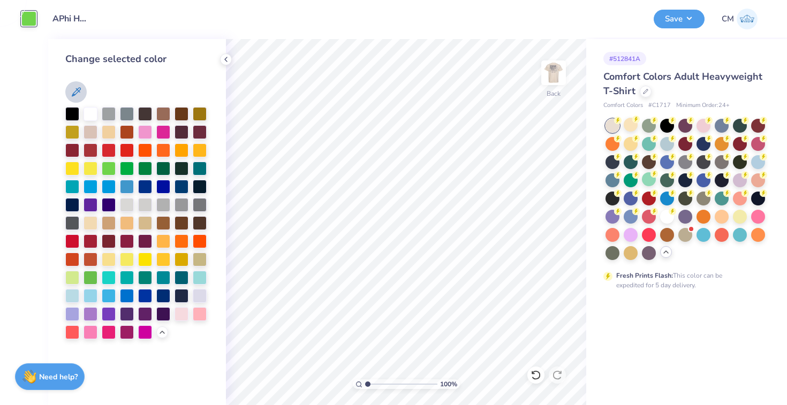
click at [83, 93] on button at bounding box center [75, 91] width 21 height 21
click at [199, 261] on div at bounding box center [200, 259] width 14 height 14
click at [195, 257] on div at bounding box center [200, 259] width 14 height 14
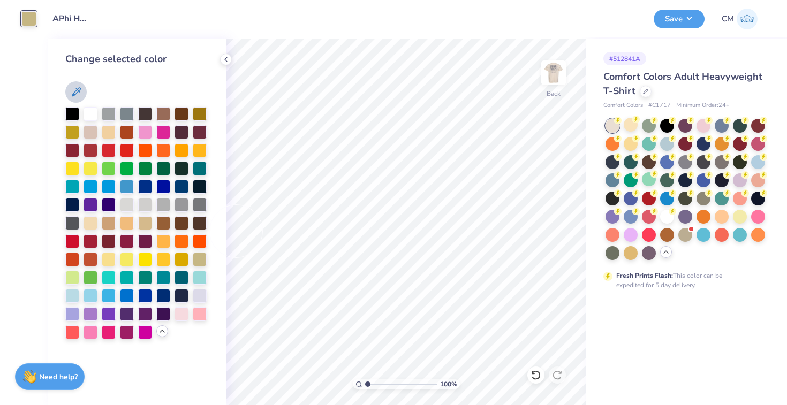
click at [159, 331] on icon at bounding box center [162, 331] width 9 height 9
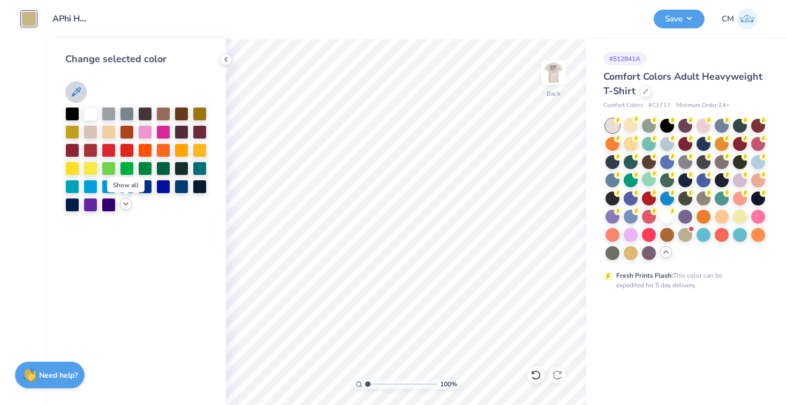
click at [68, 376] on strong "Need help?" at bounding box center [58, 375] width 39 height 10
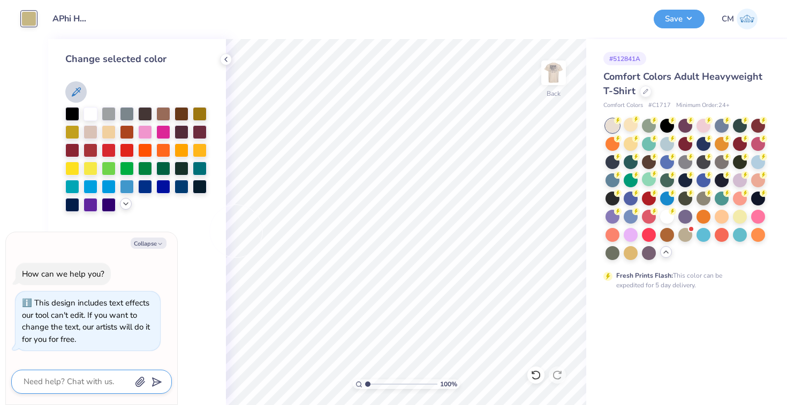
click at [81, 382] on textarea at bounding box center [76, 382] width 109 height 14
type textarea "x"
type textarea "5"
type textarea "x"
type textarea "56"
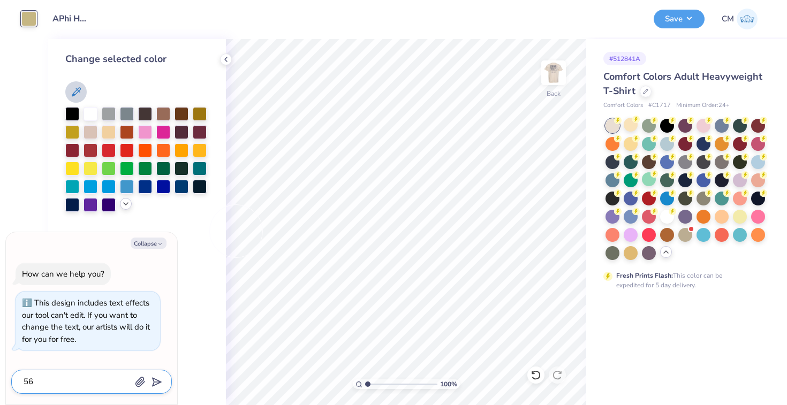
type textarea "x"
type textarea "563"
type textarea "x"
type textarea "5635"
type textarea "x"
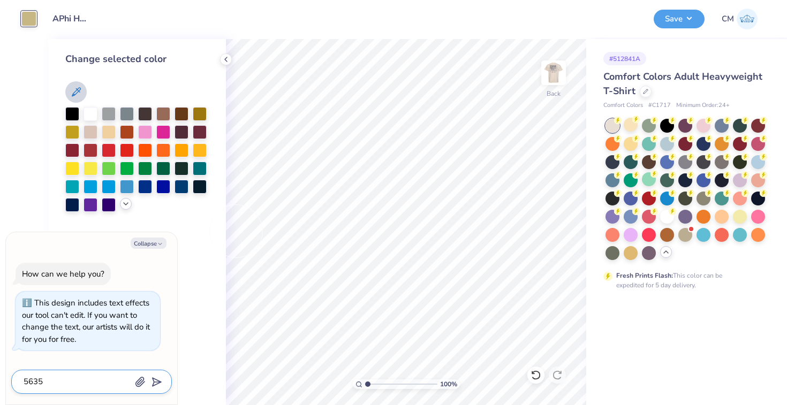
type textarea "5635"
type textarea "x"
type textarea "5635 c"
type textarea "x"
type textarea "5635 co"
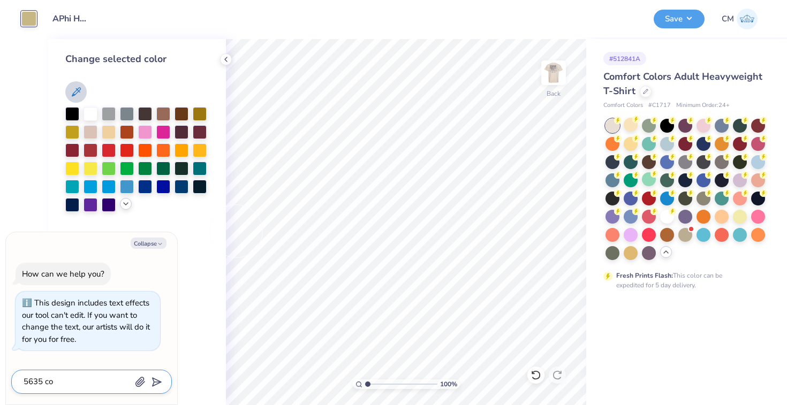
type textarea "x"
type textarea "5635 col"
type textarea "x"
type textarea "5635 colo"
type textarea "x"
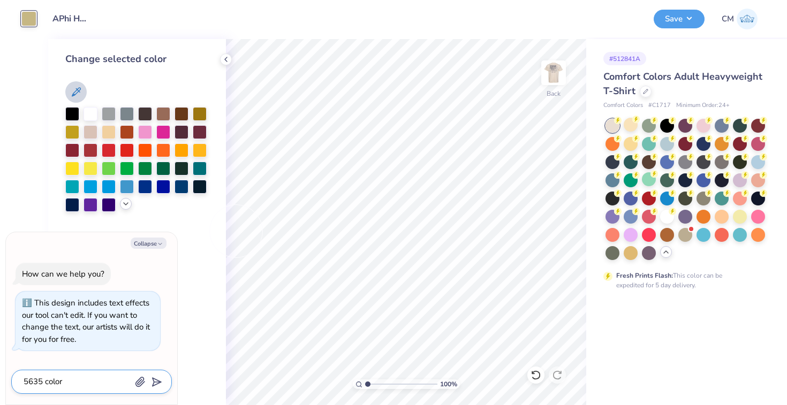
type textarea "5635 color"
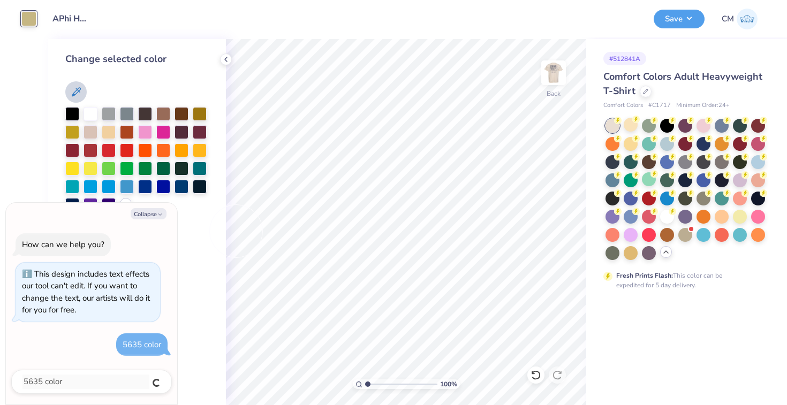
type textarea "x"
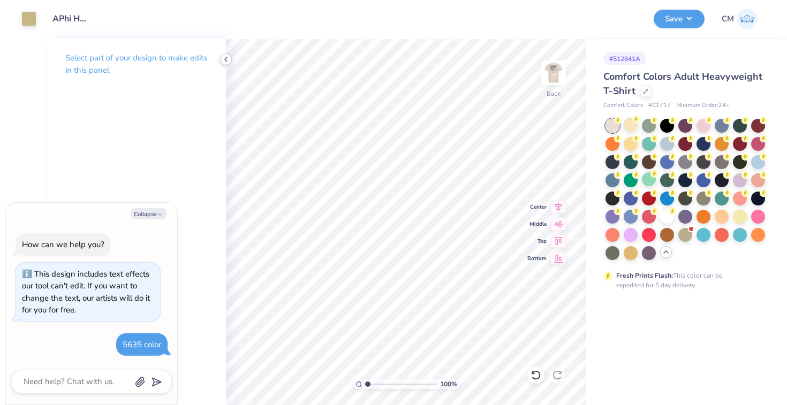
click at [227, 60] on icon at bounding box center [226, 59] width 9 height 9
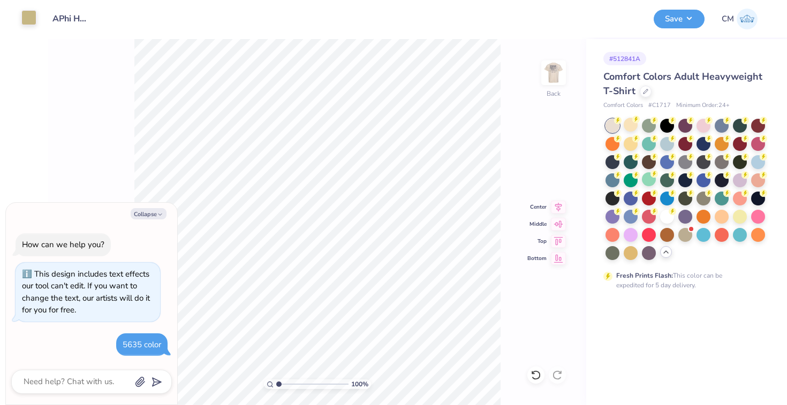
click at [33, 19] on div at bounding box center [28, 17] width 15 height 15
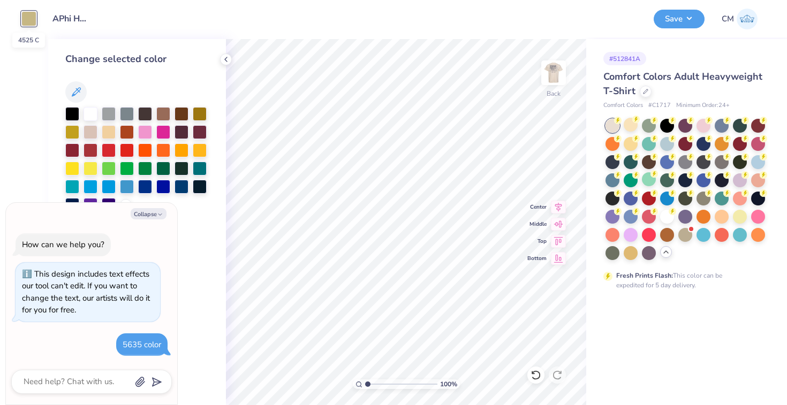
click at [26, 16] on div at bounding box center [28, 18] width 15 height 15
click at [26, 37] on div "Art colors Design Title APhi House shirts pink and green Save CM Image AI Desig…" at bounding box center [393, 202] width 787 height 405
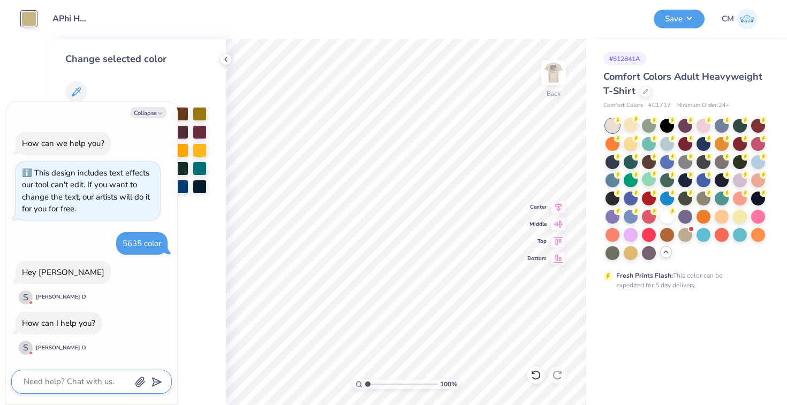
click at [80, 379] on textarea at bounding box center [76, 382] width 109 height 14
type textarea "x"
type textarea "h"
type textarea "x"
type textarea "hh"
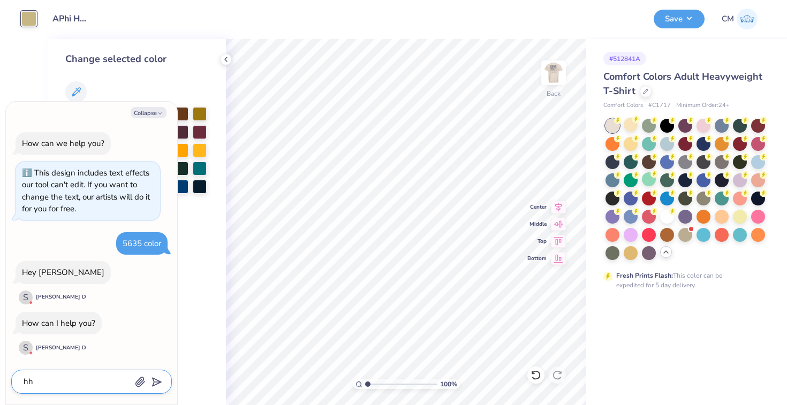
type textarea "x"
type textarea "h"
type textarea "x"
type textarea "ho"
type textarea "x"
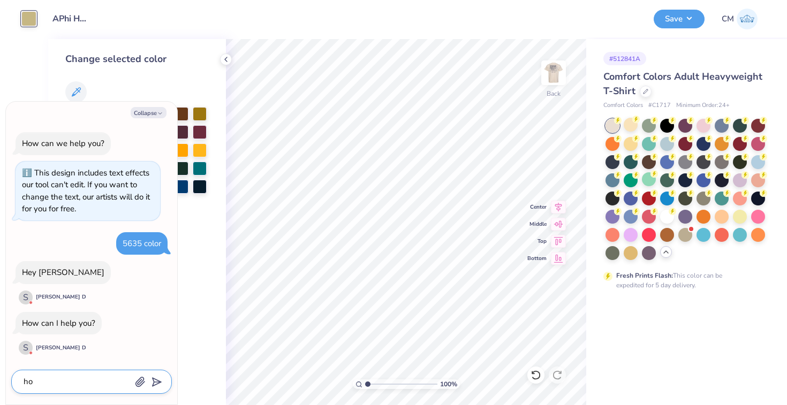
type textarea "how"
type textarea "x"
type textarea "how"
type textarea "x"
type textarea "how d"
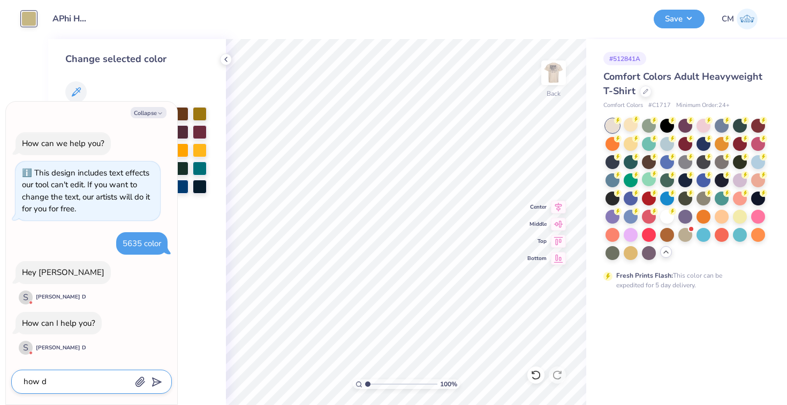
type textarea "x"
type textarea "how do"
type textarea "x"
type textarea "how do"
type textarea "x"
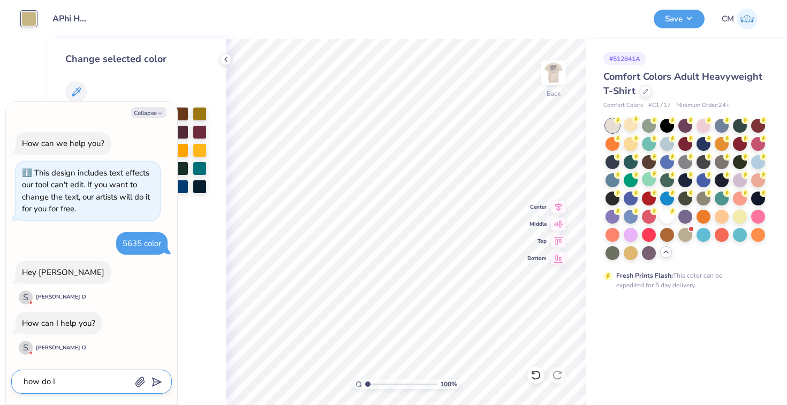
type textarea "how do I"
type textarea "x"
type textarea "how do I c"
type textarea "x"
type textarea "how do I ch"
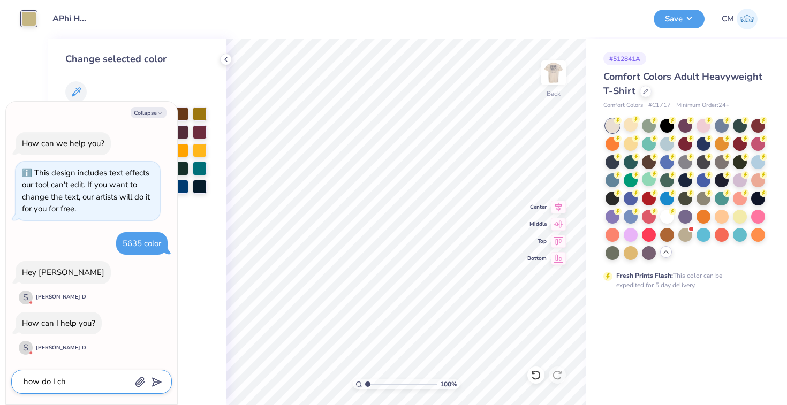
type textarea "x"
type textarea "how do I cha"
type textarea "x"
type textarea "how do I chane"
type textarea "x"
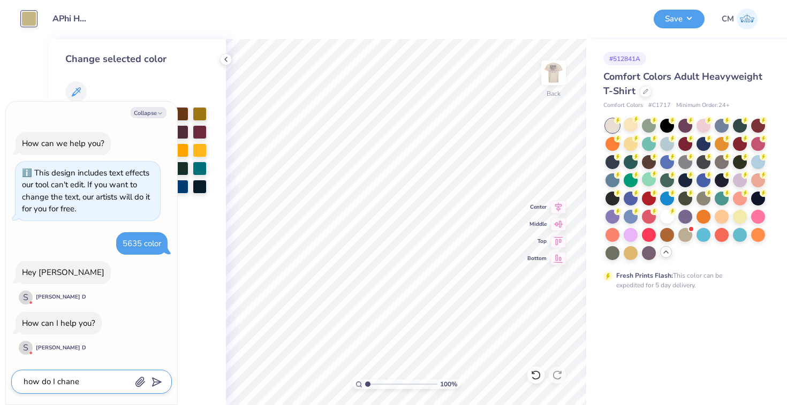
type textarea "how do I chaneg"
type textarea "x"
type textarea "how do I chaneg"
type textarea "x"
type textarea "how do I chaneg t"
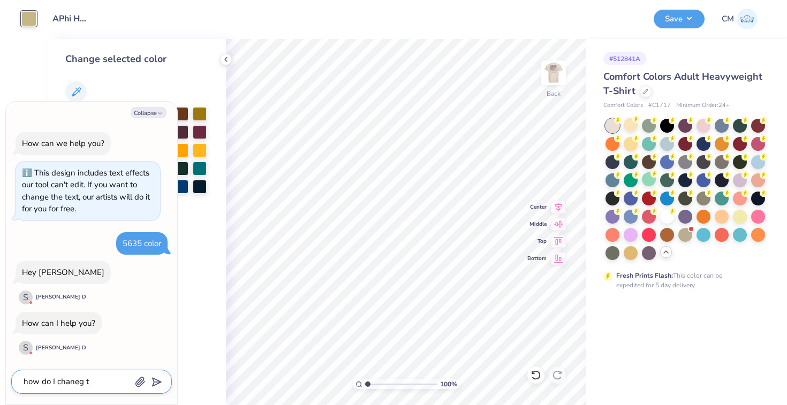
type textarea "x"
type textarea "how do I chaneg th"
type textarea "x"
type textarea "how do I chaneg t"
type textarea "x"
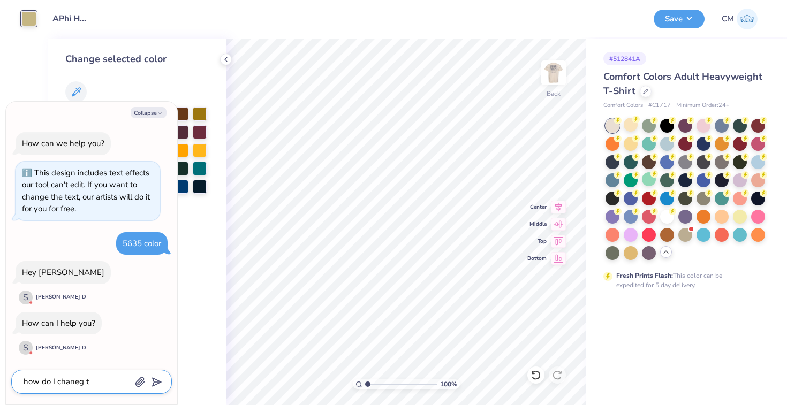
type textarea "how do I chaneg"
type textarea "x"
type textarea "how do I chaneg"
type textarea "x"
type textarea "how do I chane"
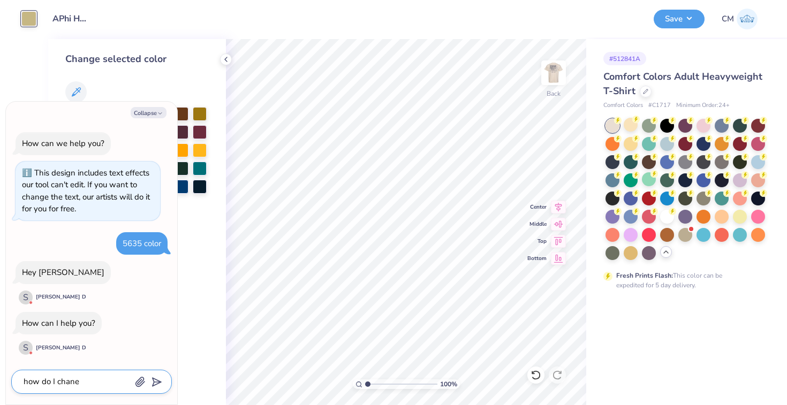
type textarea "x"
type textarea "how do I chanehe"
type textarea "x"
type textarea "how do I chaneh"
type textarea "x"
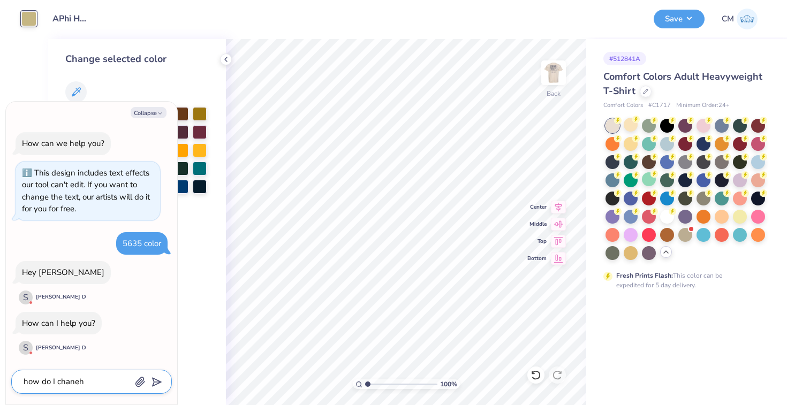
type textarea "how do I chane"
type textarea "x"
type textarea "how do I chan"
type textarea "x"
type textarea "how do I change"
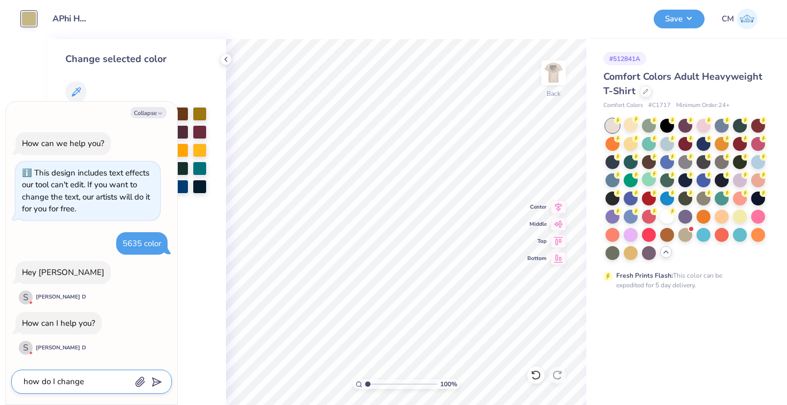
type textarea "x"
type textarea "how do I change"
type textarea "x"
type textarea "how do I change t"
type textarea "x"
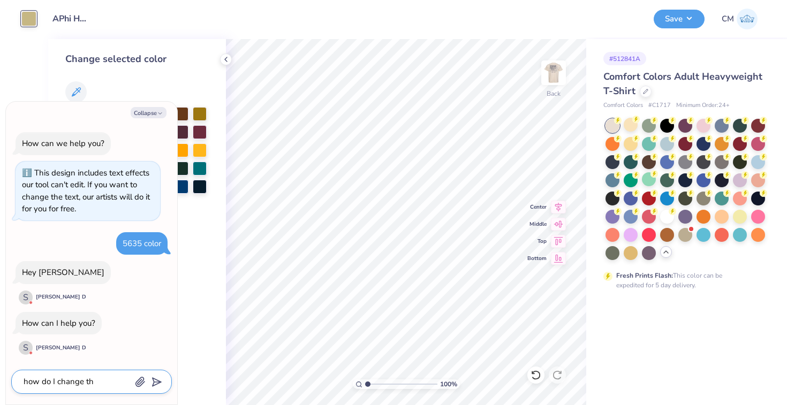
type textarea "how do I change the"
type textarea "x"
type textarea "how do I change the"
type textarea "x"
type textarea "how do I change the co"
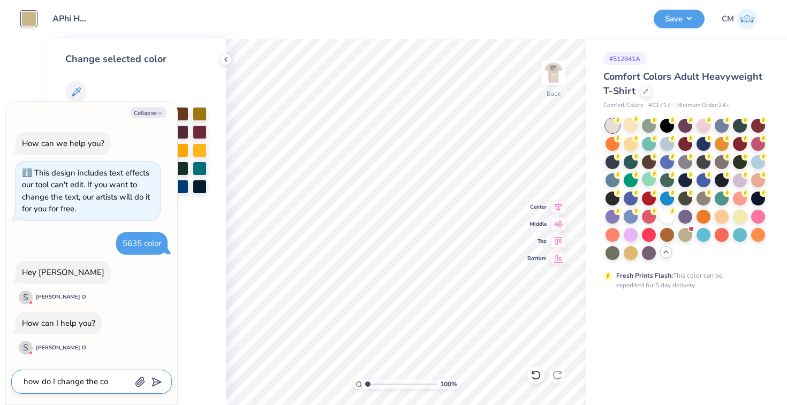
type textarea "x"
type textarea "how do I change the col"
type textarea "x"
type textarea "how do I change the colo"
type textarea "x"
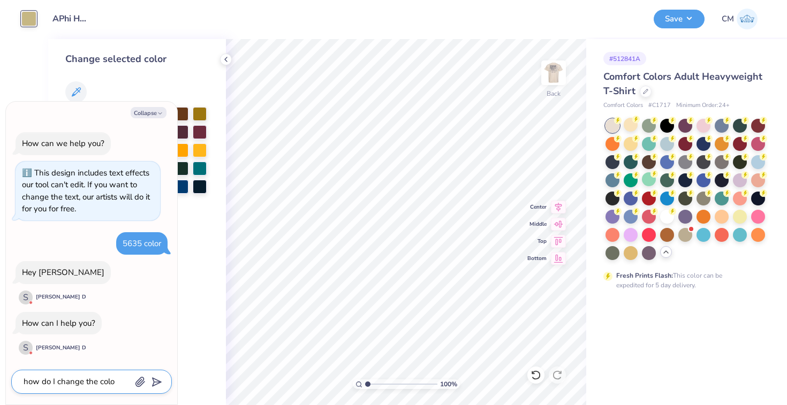
type textarea "how do I change the color"
type textarea "x"
type textarea "how do I change the color"
type textarea "x"
type textarea "how do I change the color o"
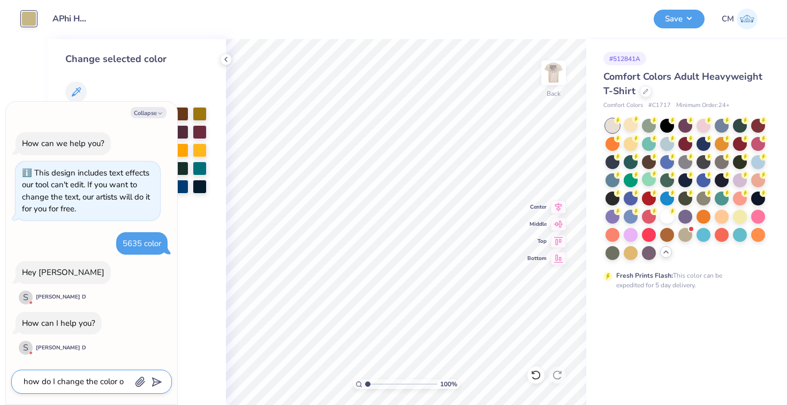
type textarea "x"
type textarea "how do I change the color of"
type textarea "x"
type textarea "how do I change the color of"
type textarea "x"
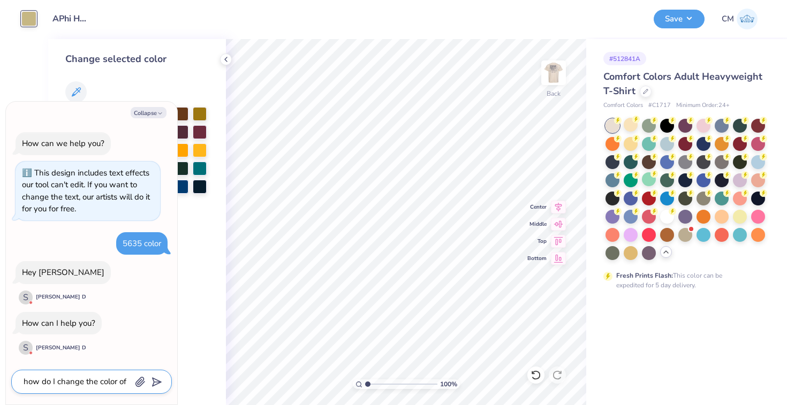
type textarea "how do I change the color of t"
type textarea "x"
type textarea "how do I change the color of th"
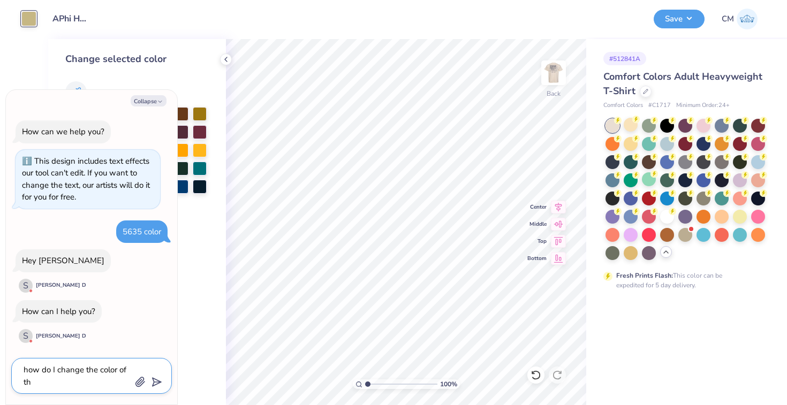
type textarea "x"
type textarea "how do I change the color of the"
type textarea "x"
type textarea "how do I change the color of the"
type textarea "x"
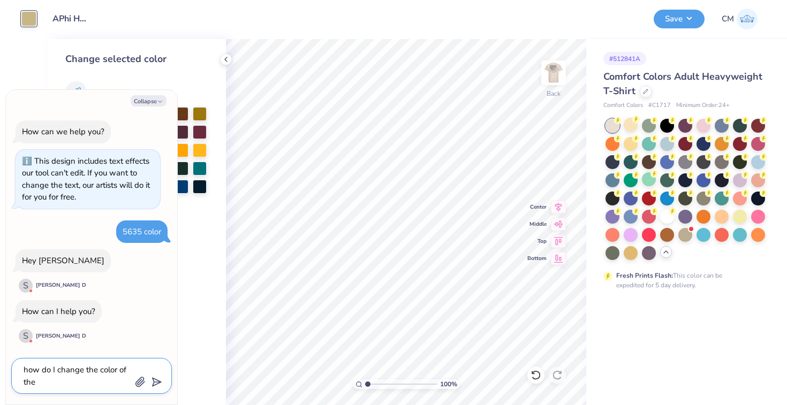
type textarea "how do I change the color of the f"
type textarea "x"
type textarea "how do I change the color of the fo"
type textarea "x"
type textarea "how do I change the color of the fon"
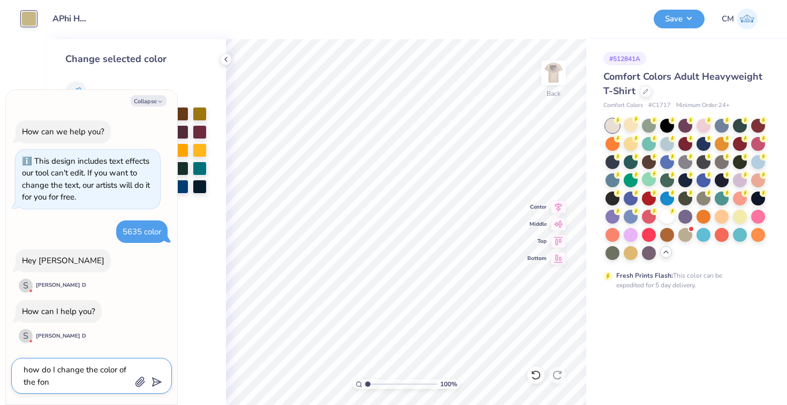
type textarea "x"
type textarea "how do I change the color of the font"
type textarea "x"
type textarea "how do I change the color of the font"
type textarea "x"
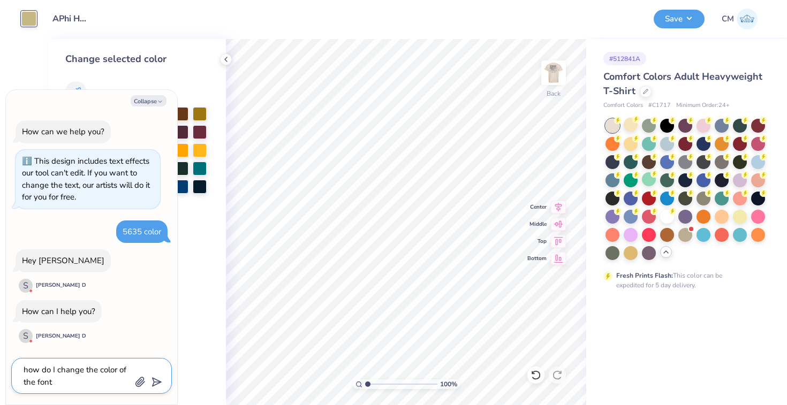
type textarea "how do I change the color of the font t"
type textarea "x"
type textarea "how do I change the color of the font to"
type textarea "x"
type textarea "how do I change the color of the font to"
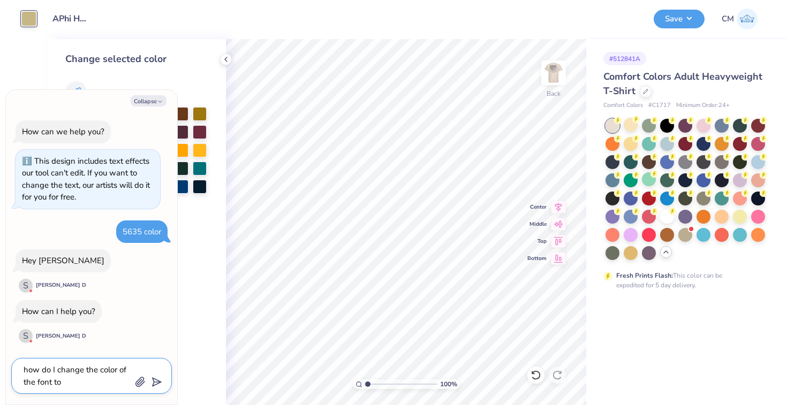
type textarea "x"
type textarea "how do I change the color of the font to 5"
type textarea "x"
type textarea "how do I change the color of the font to 56"
type textarea "x"
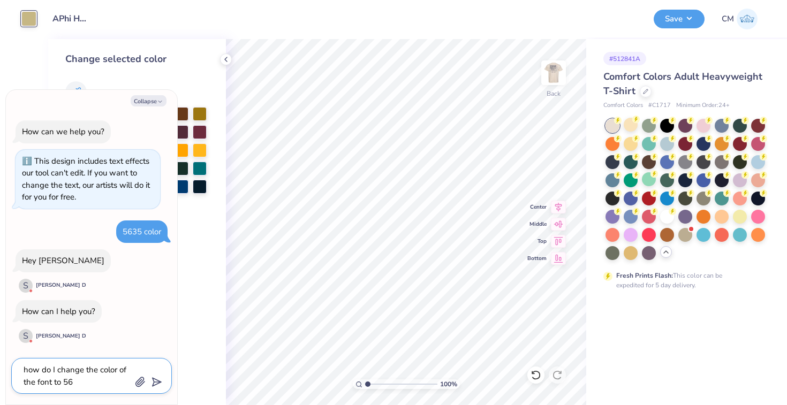
type textarea "how do I change the color of the font to 563"
type textarea "x"
type textarea "how do I change the color of the font to 5635"
click at [156, 384] on icon "submit" at bounding box center [154, 382] width 15 height 15
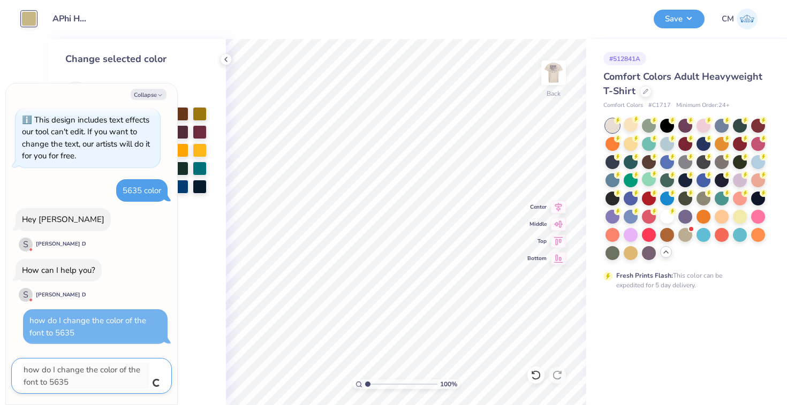
type textarea "x"
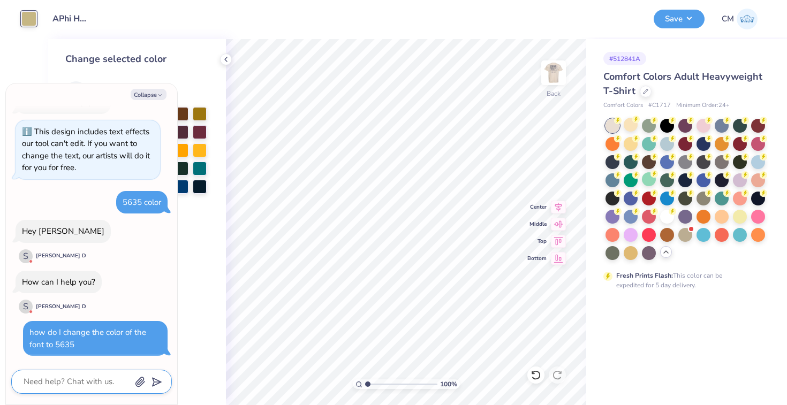
scroll to position [23, 0]
click at [142, 96] on button "Collapse" at bounding box center [149, 94] width 36 height 11
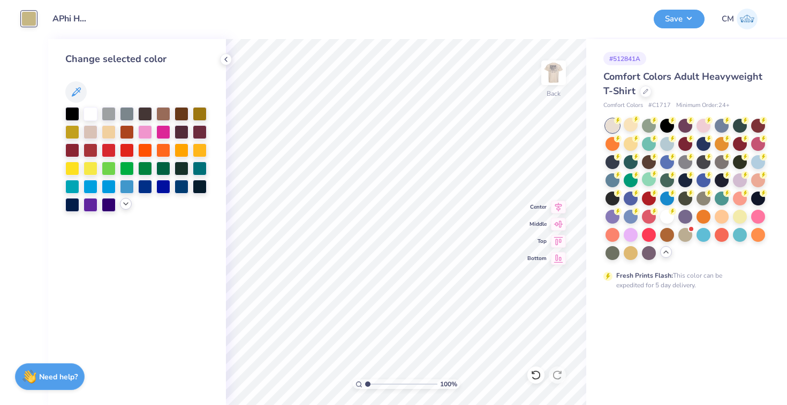
click at [126, 207] on icon at bounding box center [125, 204] width 9 height 9
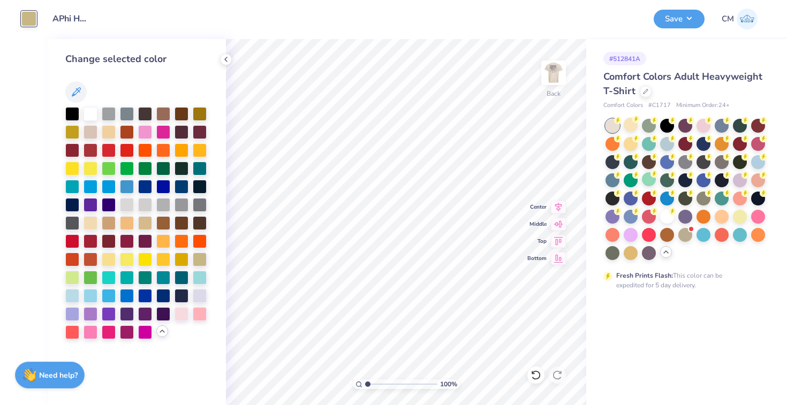
click at [67, 377] on strong "Need help?" at bounding box center [58, 375] width 39 height 10
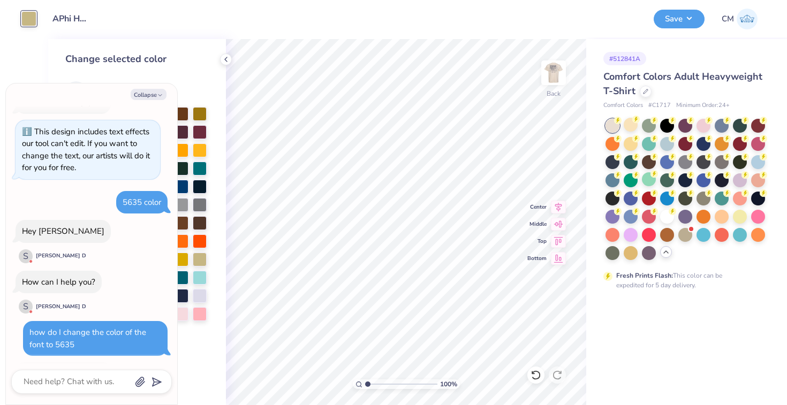
scroll to position [187, 0]
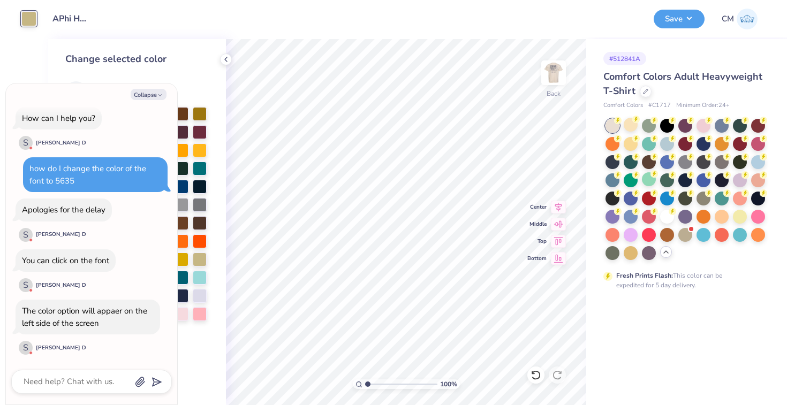
type textarea "x"
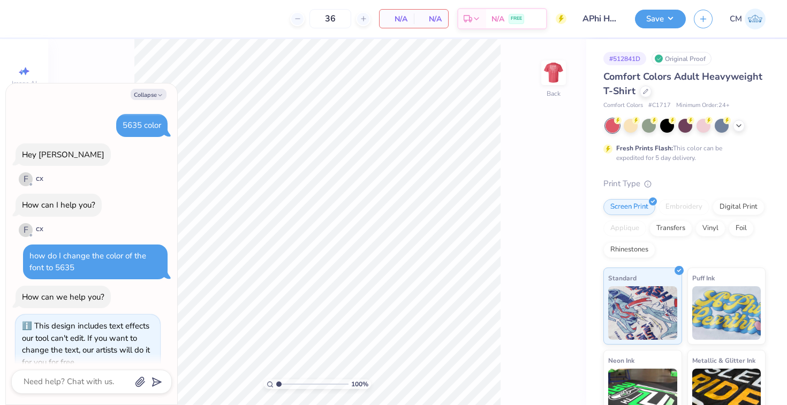
scroll to position [39, 0]
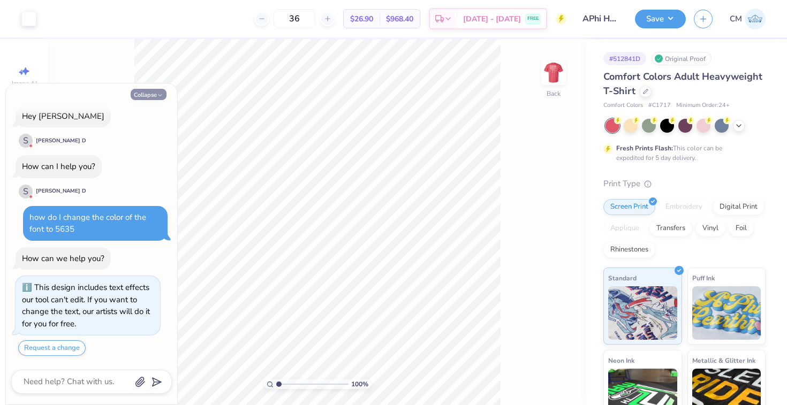
click at [148, 94] on button "Collapse" at bounding box center [149, 94] width 36 height 11
type textarea "x"
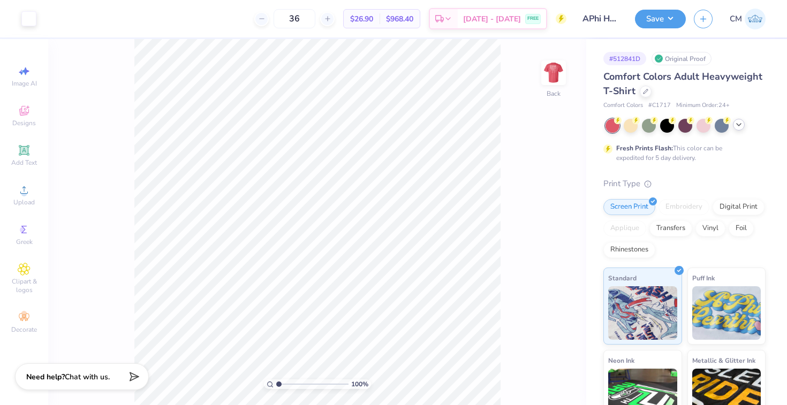
click at [734, 125] on icon at bounding box center [738, 124] width 9 height 9
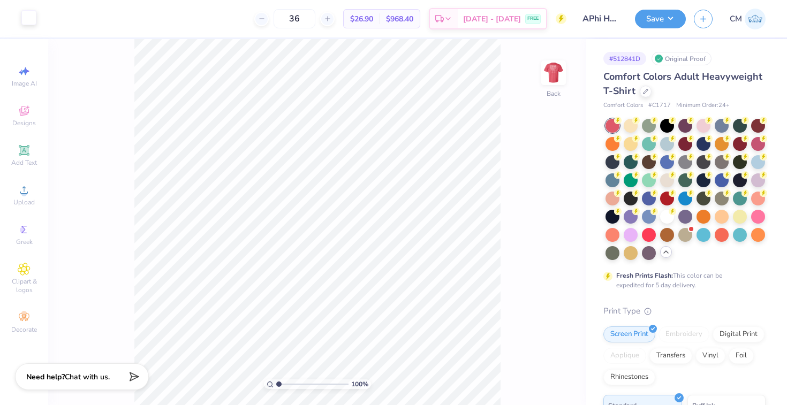
click at [27, 22] on div at bounding box center [28, 17] width 15 height 15
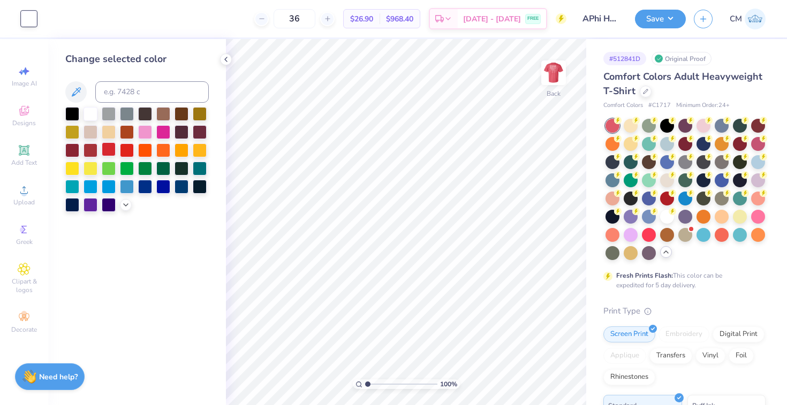
click at [109, 151] on div at bounding box center [109, 149] width 14 height 14
click at [85, 149] on div at bounding box center [90, 149] width 14 height 14
click at [663, 211] on div at bounding box center [667, 216] width 14 height 14
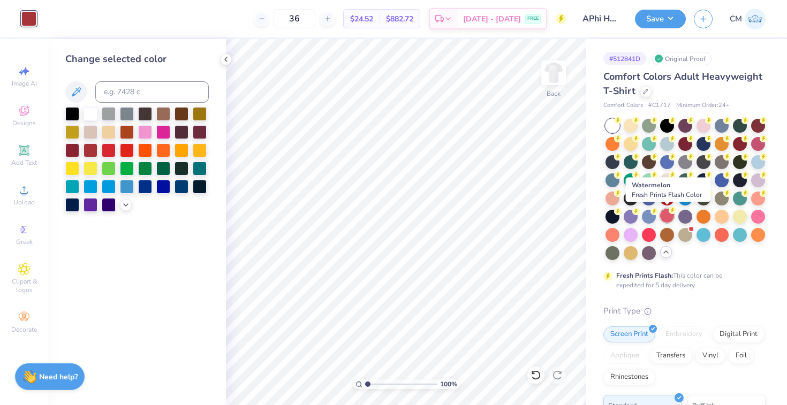
click at [664, 219] on div at bounding box center [667, 216] width 14 height 14
click at [664, 212] on div at bounding box center [667, 216] width 14 height 14
click at [71, 148] on div at bounding box center [72, 149] width 14 height 14
click at [124, 205] on icon at bounding box center [125, 204] width 9 height 9
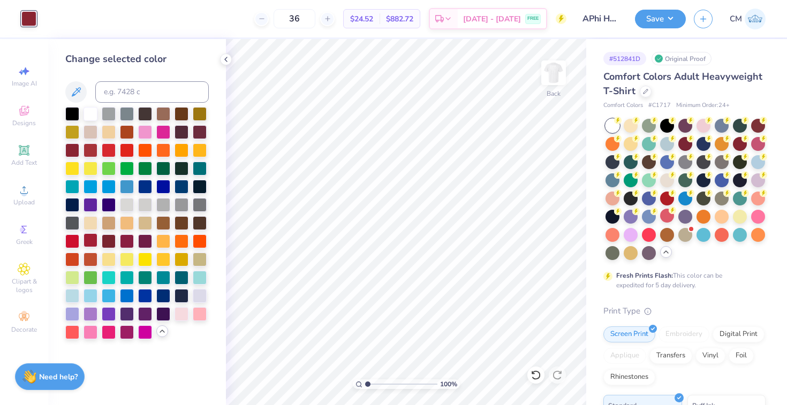
click at [90, 236] on div at bounding box center [90, 240] width 14 height 14
click at [87, 255] on div at bounding box center [90, 259] width 14 height 14
click at [74, 255] on div at bounding box center [72, 259] width 14 height 14
click at [87, 249] on div at bounding box center [136, 223] width 143 height 232
click at [87, 241] on div at bounding box center [90, 240] width 14 height 14
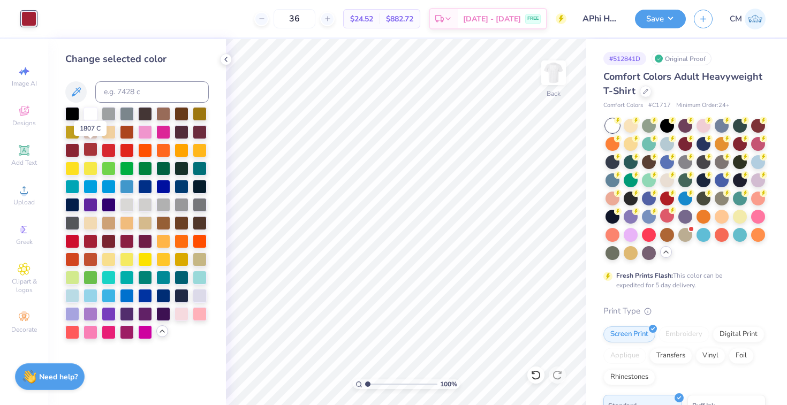
click at [93, 150] on div at bounding box center [90, 149] width 14 height 14
click at [73, 149] on div at bounding box center [72, 149] width 14 height 14
click at [91, 149] on div at bounding box center [90, 149] width 14 height 14
click at [561, 82] on img at bounding box center [553, 72] width 43 height 43
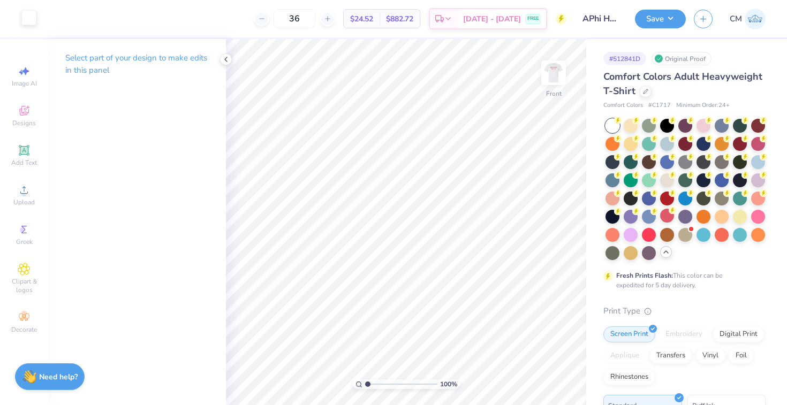
click at [25, 17] on div at bounding box center [28, 17] width 15 height 15
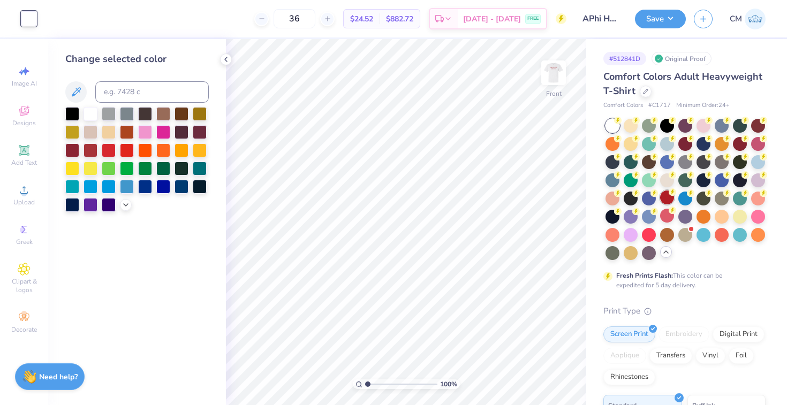
click at [668, 198] on div at bounding box center [667, 198] width 14 height 14
click at [661, 210] on div at bounding box center [667, 216] width 14 height 14
click at [21, 11] on div at bounding box center [28, 18] width 15 height 15
click at [123, 201] on icon at bounding box center [125, 204] width 9 height 9
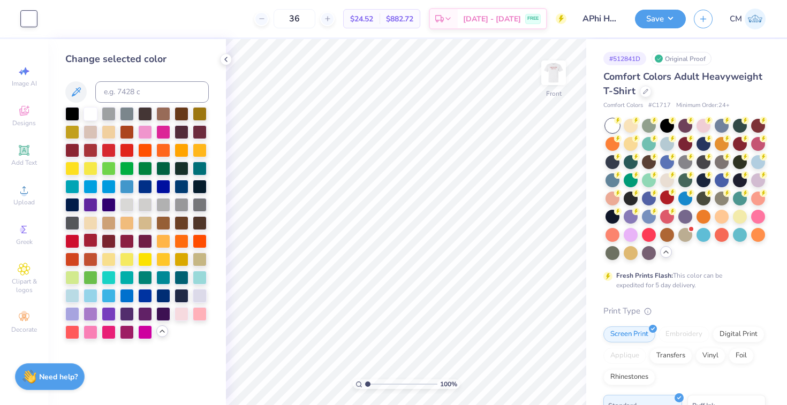
click at [92, 239] on div at bounding box center [90, 240] width 14 height 14
click at [562, 77] on img at bounding box center [553, 72] width 43 height 43
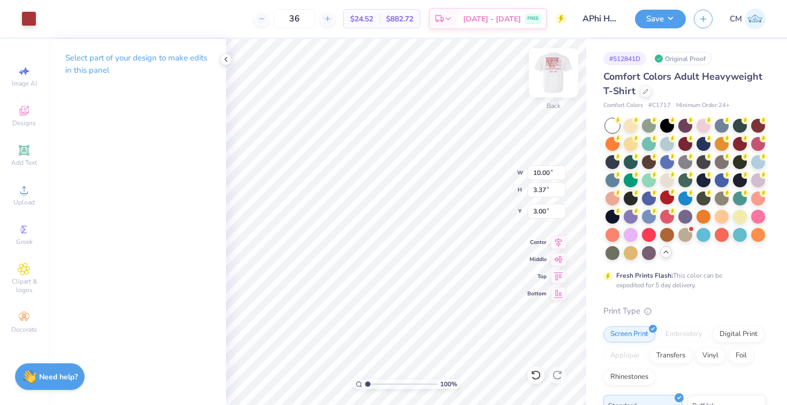
click at [551, 77] on img at bounding box center [553, 72] width 43 height 43
drag, startPoint x: 368, startPoint y: 382, endPoint x: 384, endPoint y: 382, distance: 15.5
type input "3.3"
click at [384, 382] on input "range" at bounding box center [401, 384] width 72 height 10
type input "12.36"
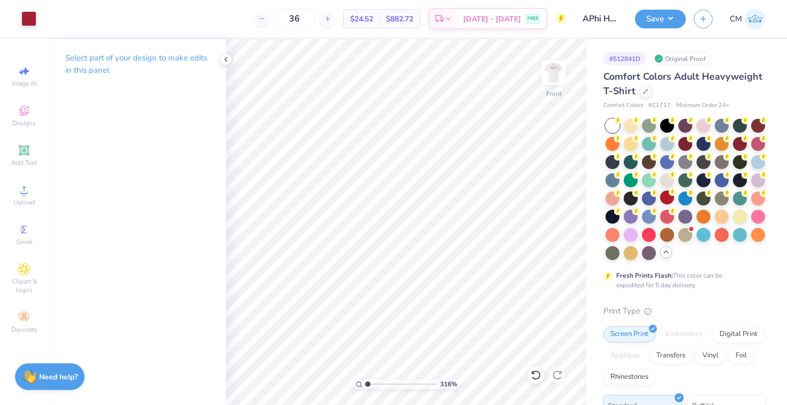
drag, startPoint x: 383, startPoint y: 382, endPoint x: 356, endPoint y: 382, distance: 26.8
type input "1"
click at [365, 382] on input "range" at bounding box center [401, 384] width 72 height 10
click at [668, 15] on button "Save" at bounding box center [660, 17] width 51 height 19
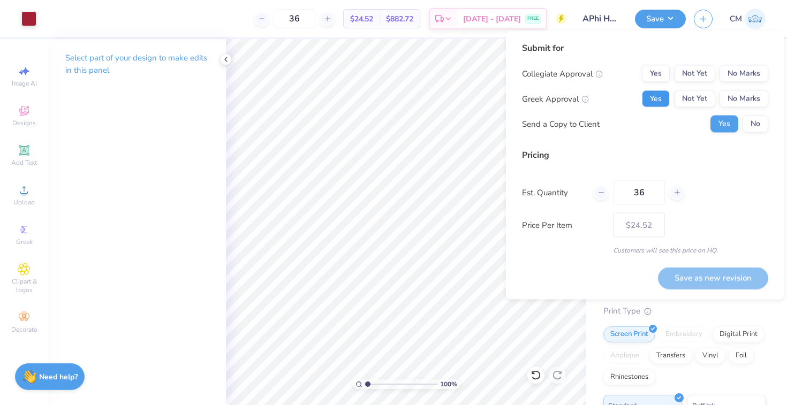
click at [648, 102] on button "Yes" at bounding box center [656, 98] width 28 height 17
click at [723, 70] on button "No Marks" at bounding box center [743, 73] width 49 height 17
click at [697, 282] on button "Save as new revision" at bounding box center [713, 278] width 110 height 22
type input "$24.52"
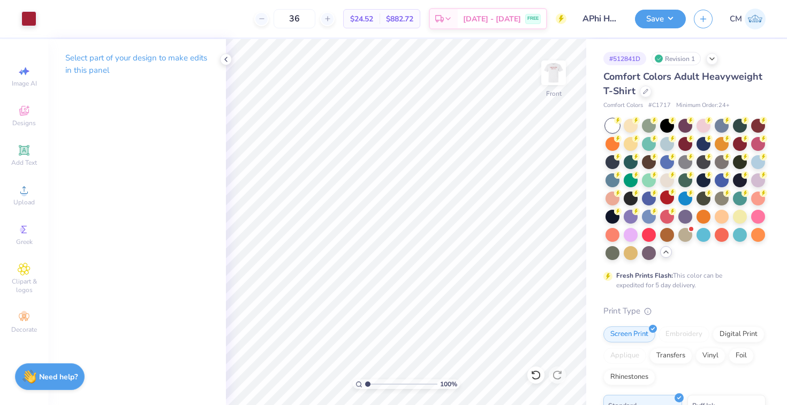
click at [755, 19] on img at bounding box center [755, 19] width 21 height 21
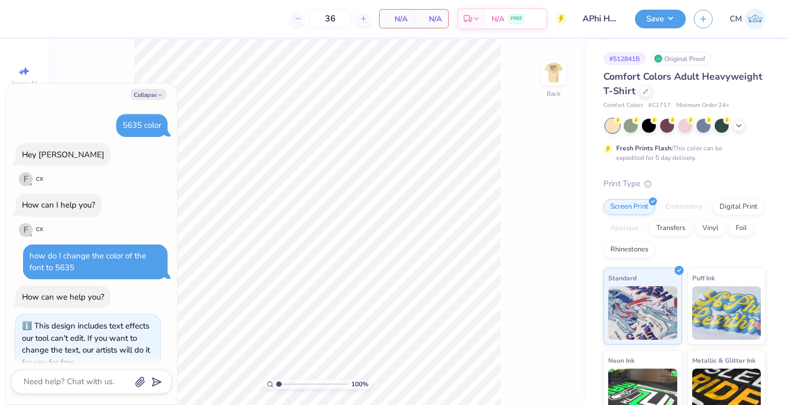
type textarea "x"
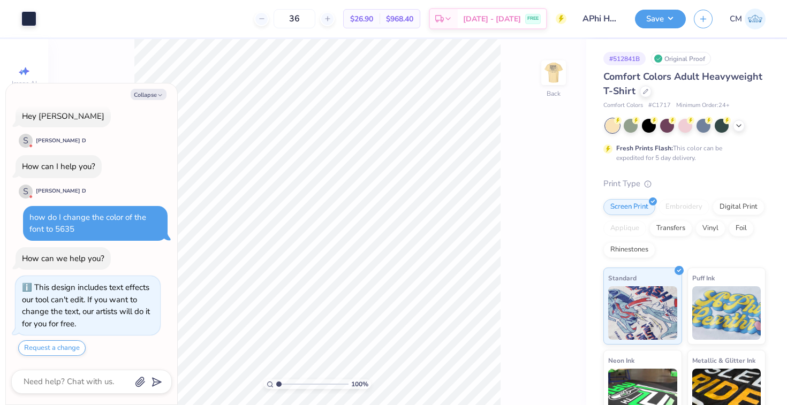
drag, startPoint x: 275, startPoint y: 384, endPoint x: 284, endPoint y: 385, distance: 9.1
click at [284, 385] on div "100 %" at bounding box center [317, 384] width 107 height 10
type input "1.82"
click at [284, 384] on input "range" at bounding box center [312, 384] width 72 height 10
click at [534, 378] on icon at bounding box center [535, 375] width 11 height 11
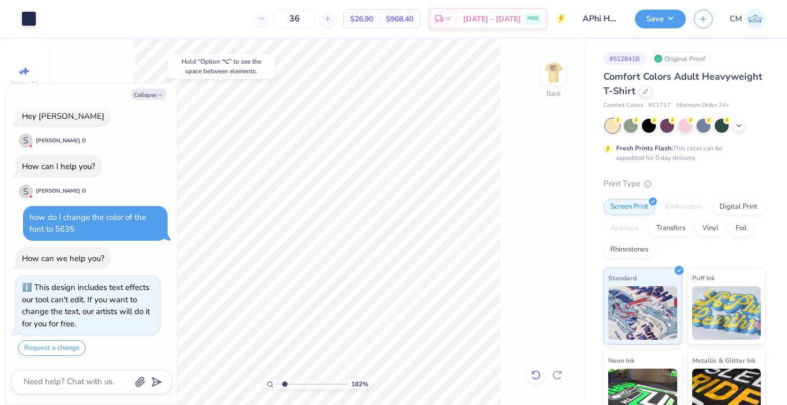
type textarea "x"
type input "2.27"
click at [287, 384] on input "range" at bounding box center [312, 384] width 72 height 10
type textarea "x"
type input "4.96"
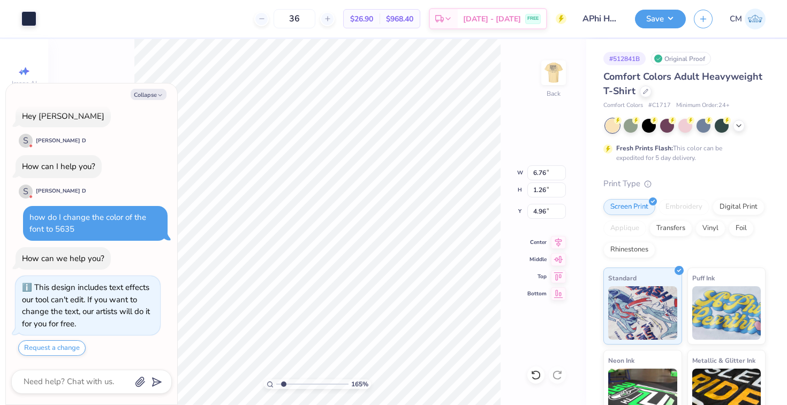
type input "1.65"
click at [283, 383] on input "range" at bounding box center [312, 384] width 72 height 10
click at [558, 70] on img at bounding box center [553, 72] width 43 height 43
type textarea "x"
drag, startPoint x: 283, startPoint y: 383, endPoint x: 302, endPoint y: 383, distance: 18.7
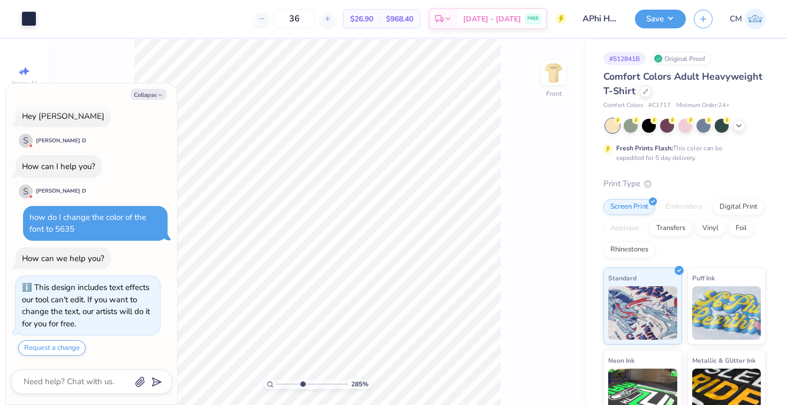
type input "4.29"
click at [302, 383] on input "range" at bounding box center [312, 384] width 72 height 10
type textarea "x"
type input "1.89"
type input "0.89"
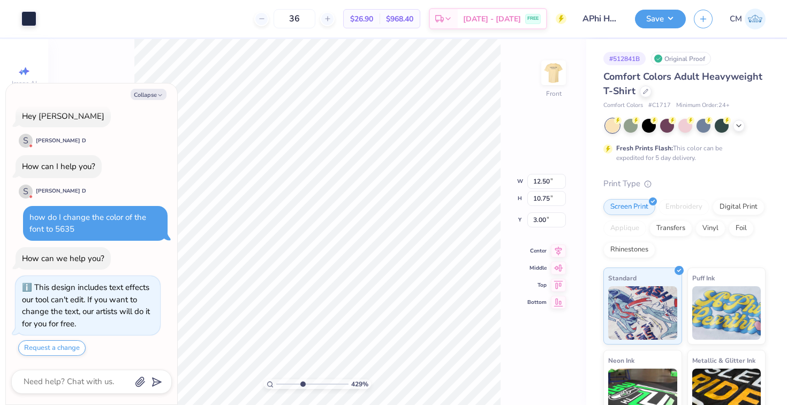
type input "12.86"
type textarea "x"
type input "12.38"
type textarea "x"
drag, startPoint x: 301, startPoint y: 382, endPoint x: 274, endPoint y: 382, distance: 27.3
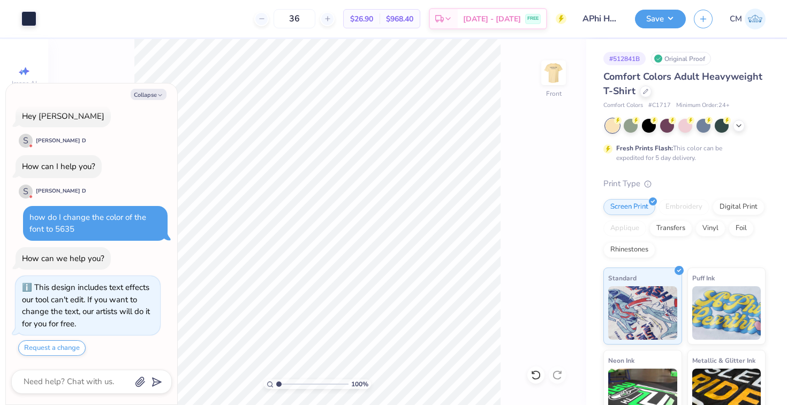
type input "1"
click at [276, 382] on input "range" at bounding box center [312, 384] width 72 height 10
click at [661, 14] on button "Save" at bounding box center [660, 17] width 51 height 19
type textarea "x"
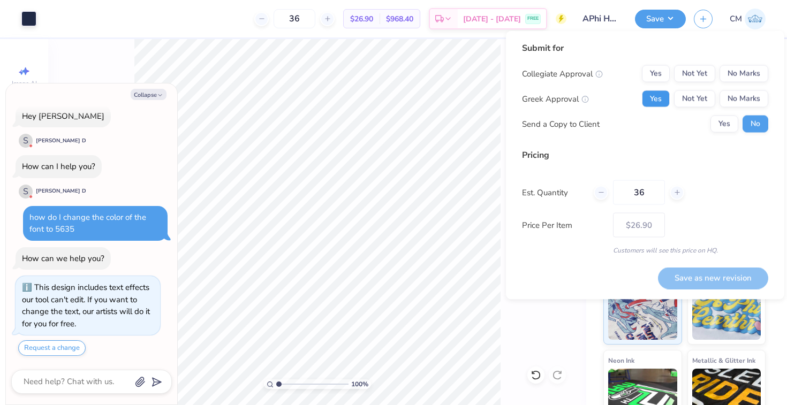
click at [654, 106] on button "Yes" at bounding box center [656, 98] width 28 height 17
click at [740, 68] on button "No Marks" at bounding box center [743, 73] width 49 height 17
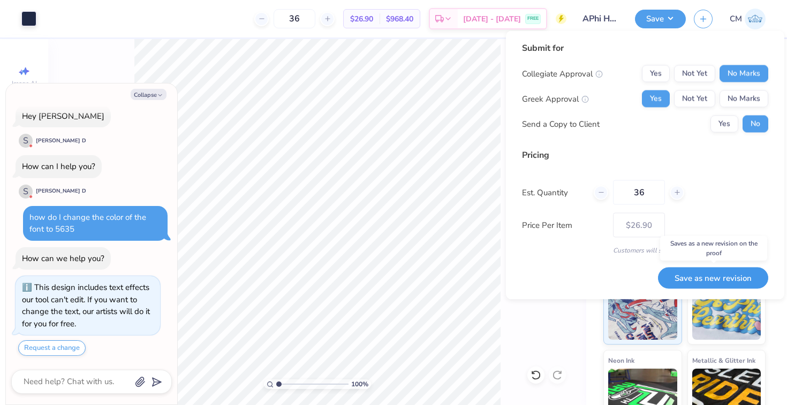
click at [695, 279] on button "Save as new revision" at bounding box center [713, 278] width 110 height 22
type input "$26.90"
type textarea "x"
